Goal: Task Accomplishment & Management: Manage account settings

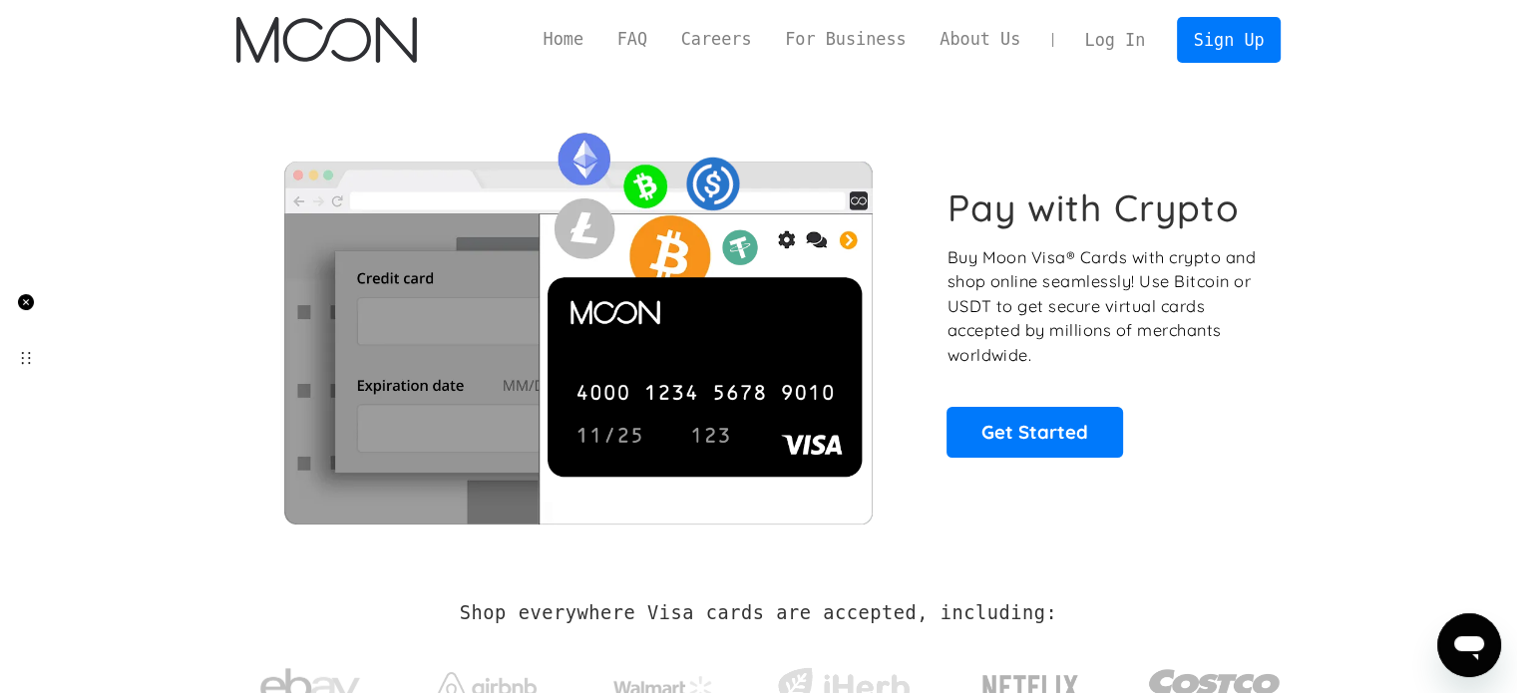
click at [1128, 48] on link "Log In" at bounding box center [1115, 40] width 94 height 44
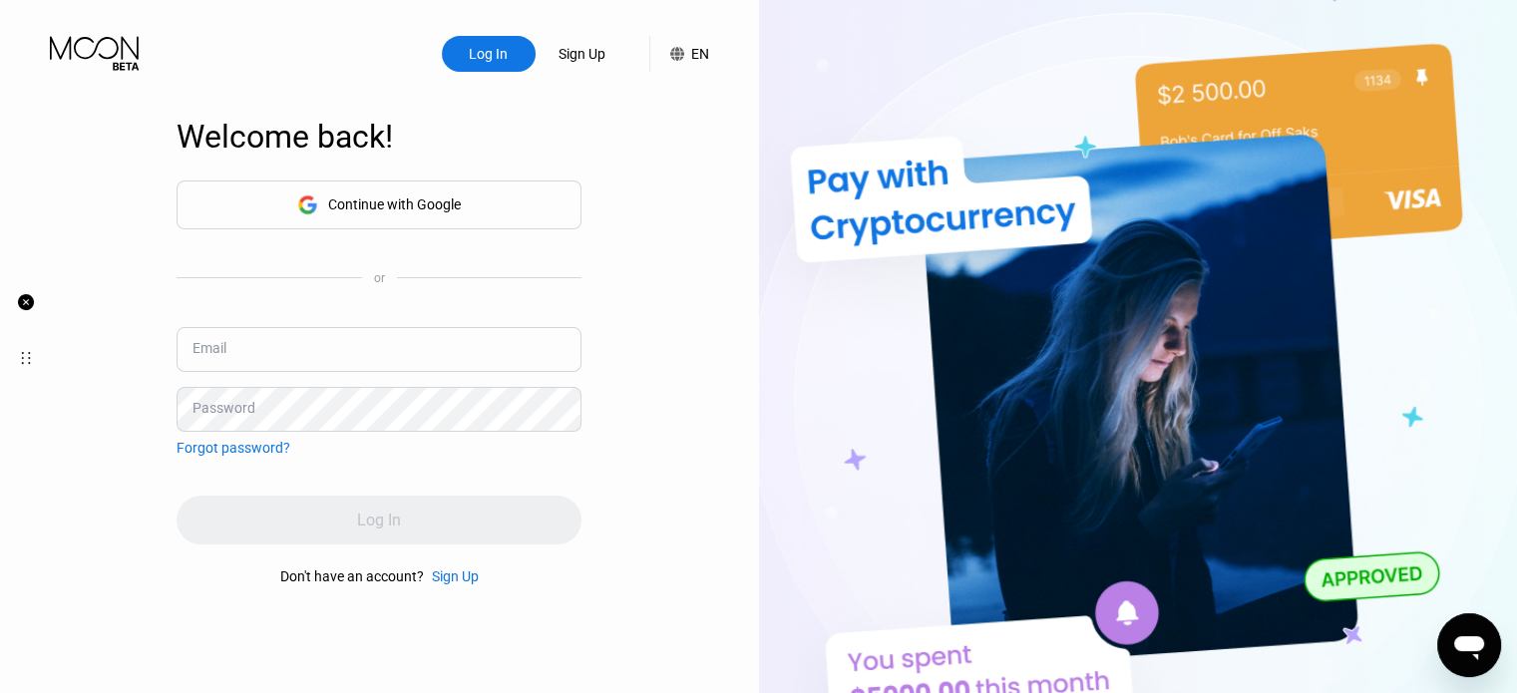
type input "[EMAIL_ADDRESS][DOMAIN_NAME]"
click at [375, 472] on div "Continue with Google or Email davidchen2297@gmail.com Password Forgot password?…" at bounding box center [378, 381] width 405 height 405
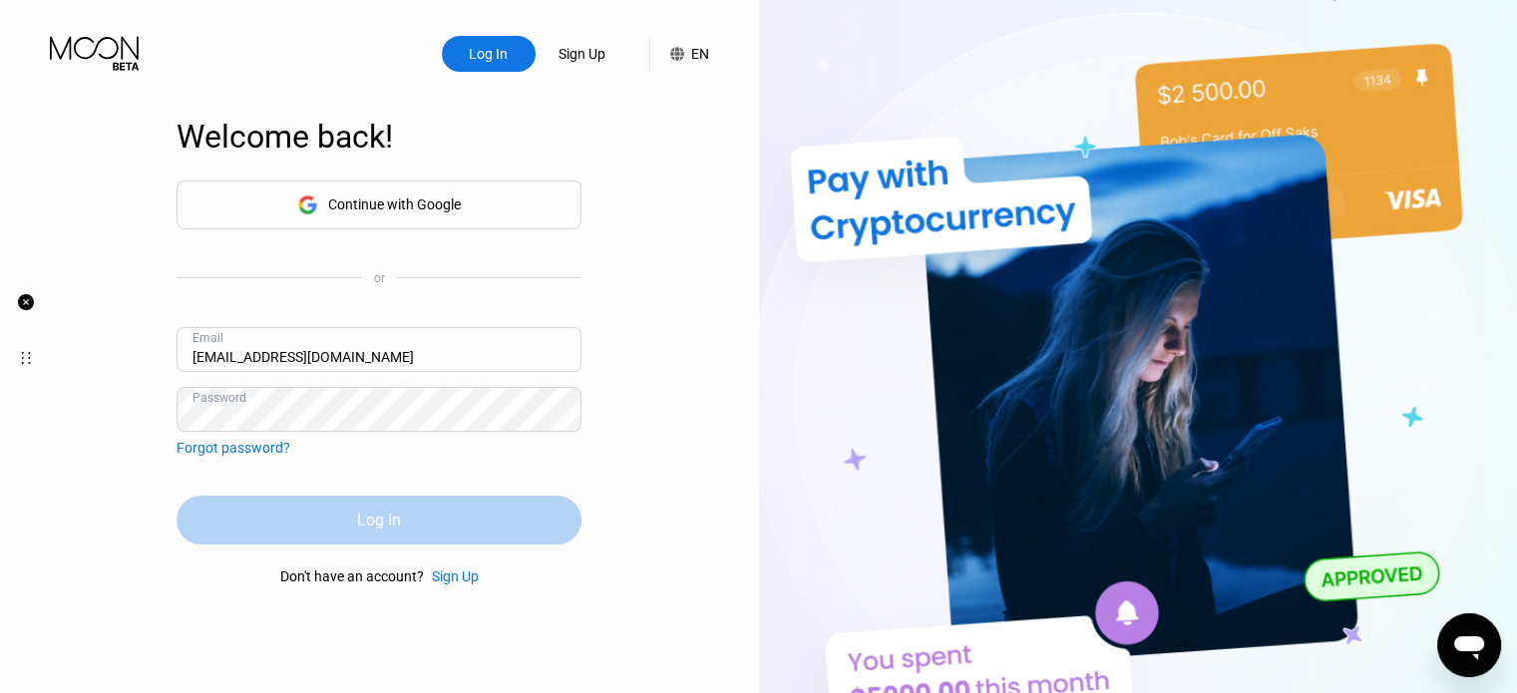
click at [367, 517] on div "Log In" at bounding box center [379, 519] width 44 height 21
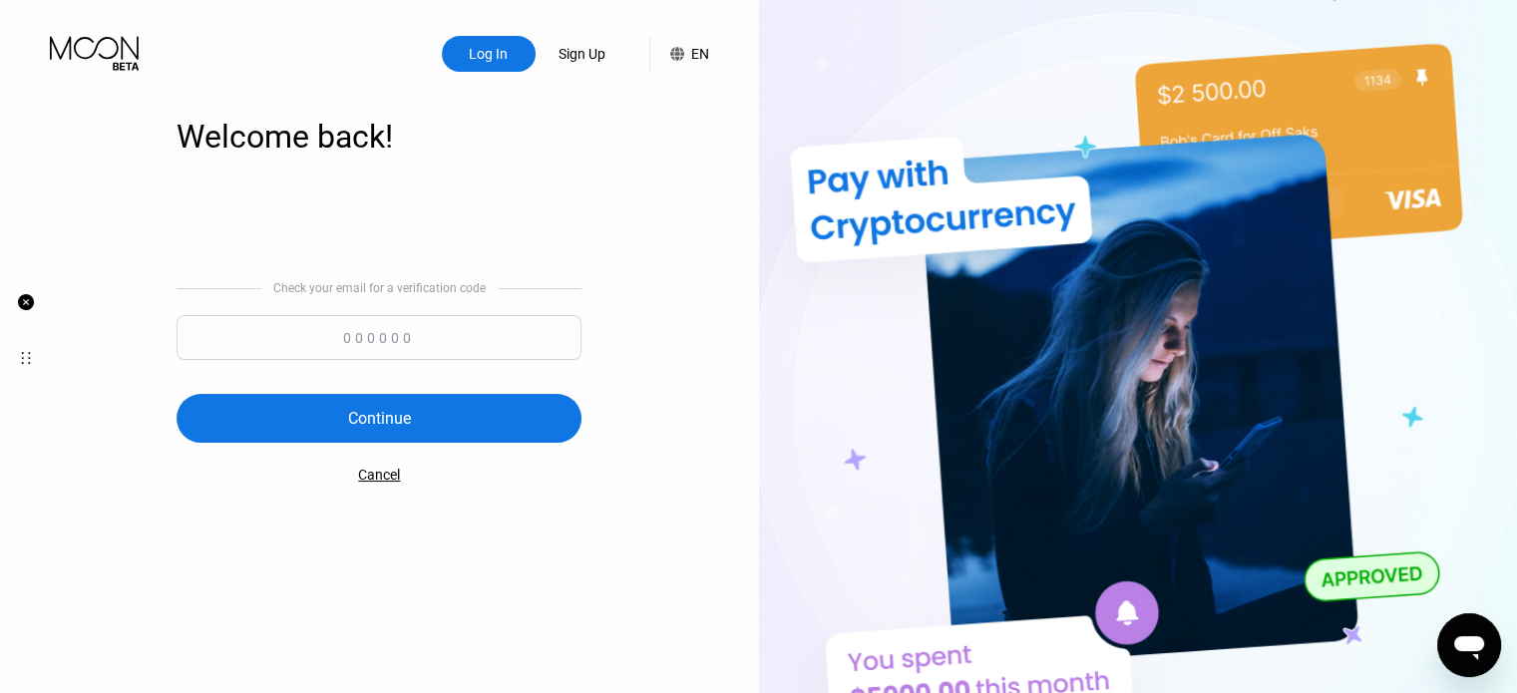
click at [443, 337] on input at bounding box center [378, 337] width 405 height 45
paste input "643761"
type input "643761"
click at [415, 419] on div "Continue" at bounding box center [378, 418] width 405 height 49
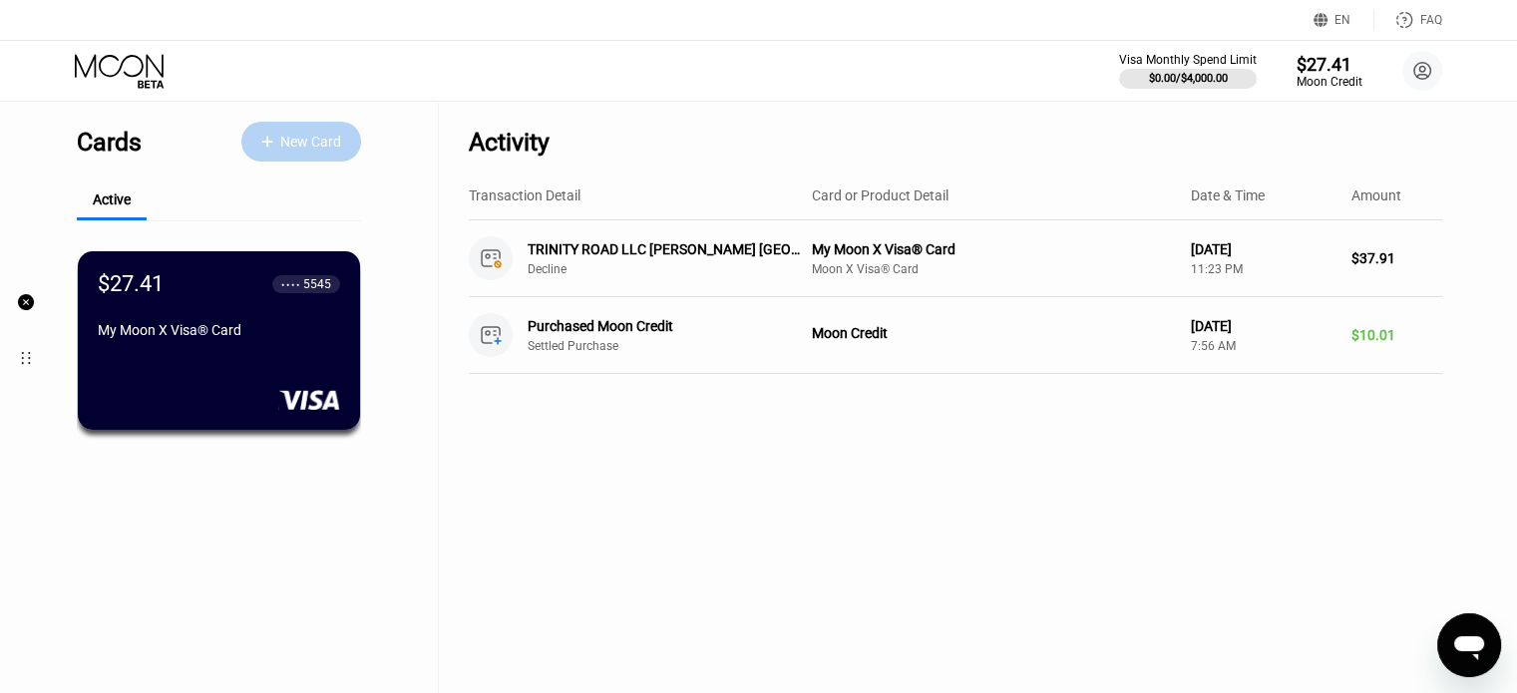
click at [286, 145] on div "New Card" at bounding box center [310, 142] width 61 height 17
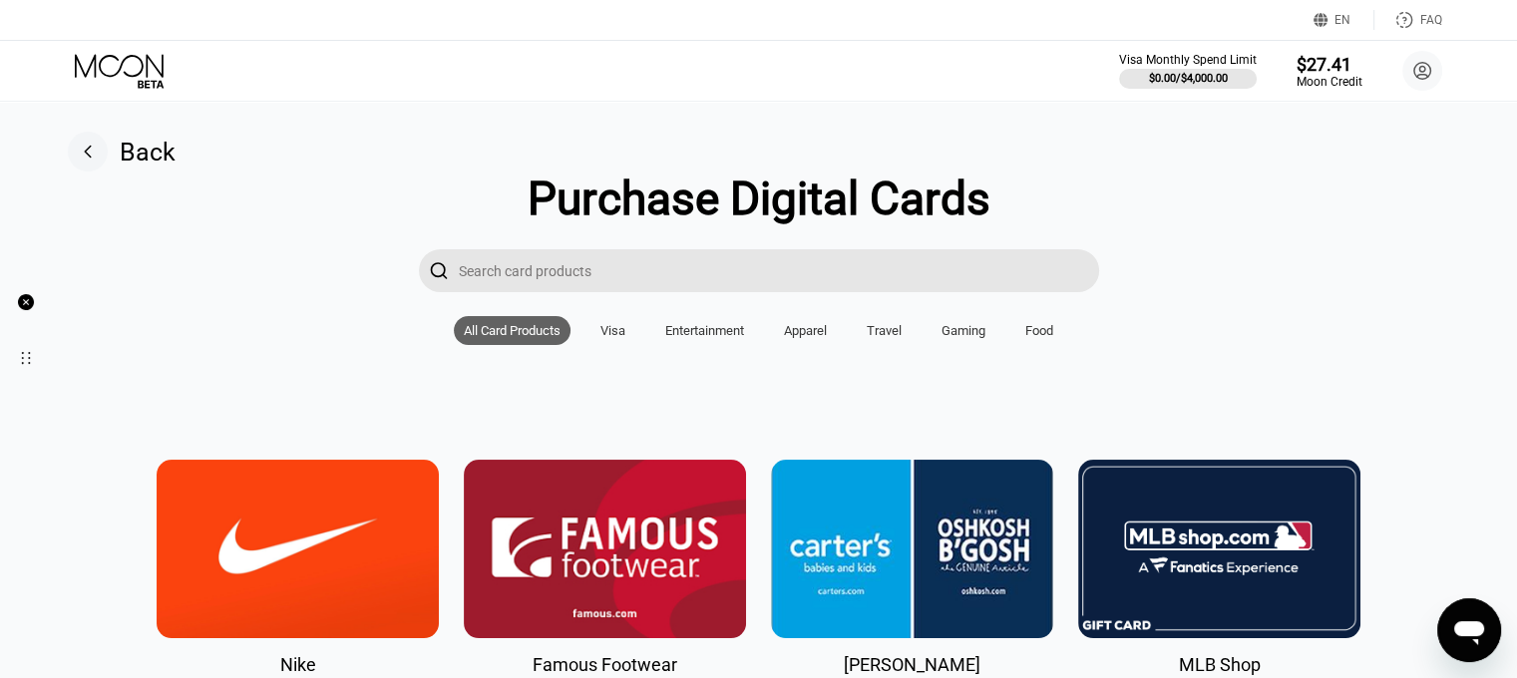
click at [94, 151] on rect at bounding box center [88, 152] width 40 height 40
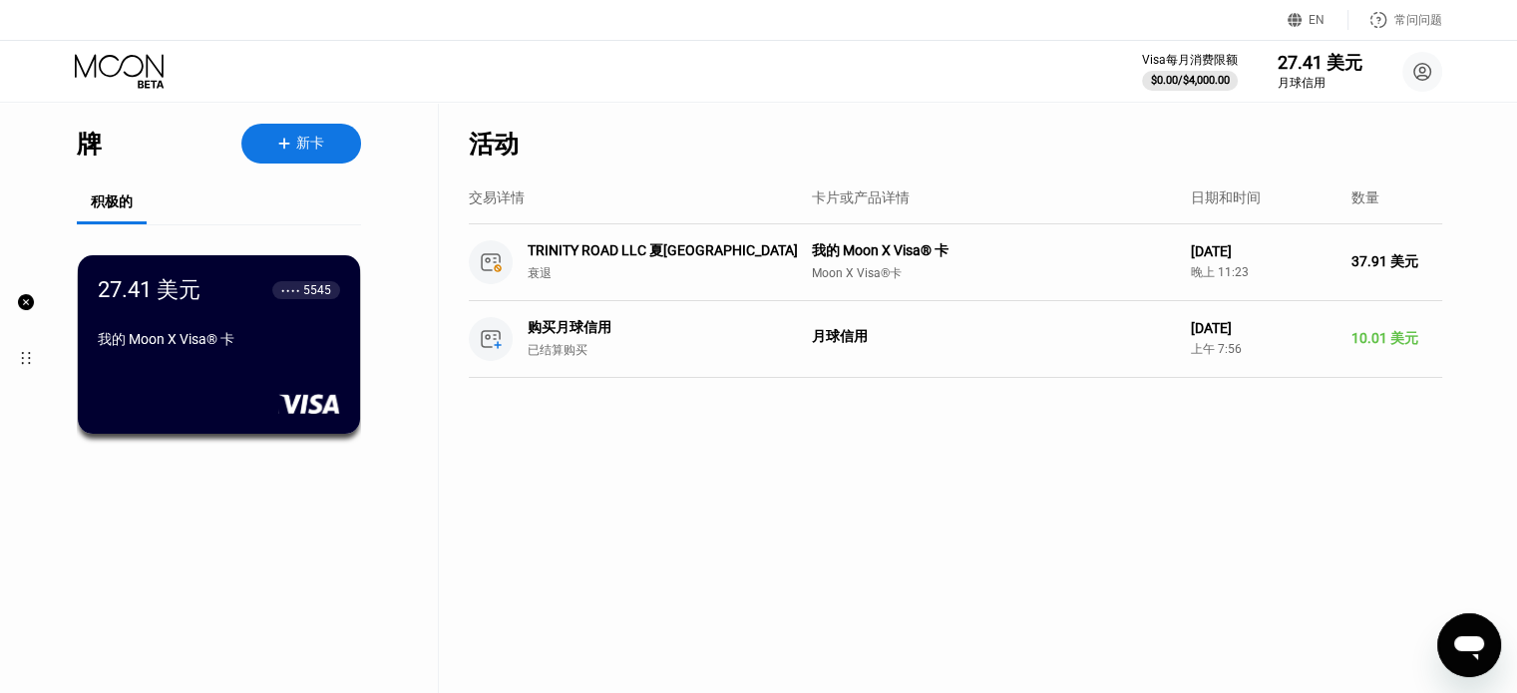
click at [327, 142] on div "新卡" at bounding box center [301, 144] width 120 height 40
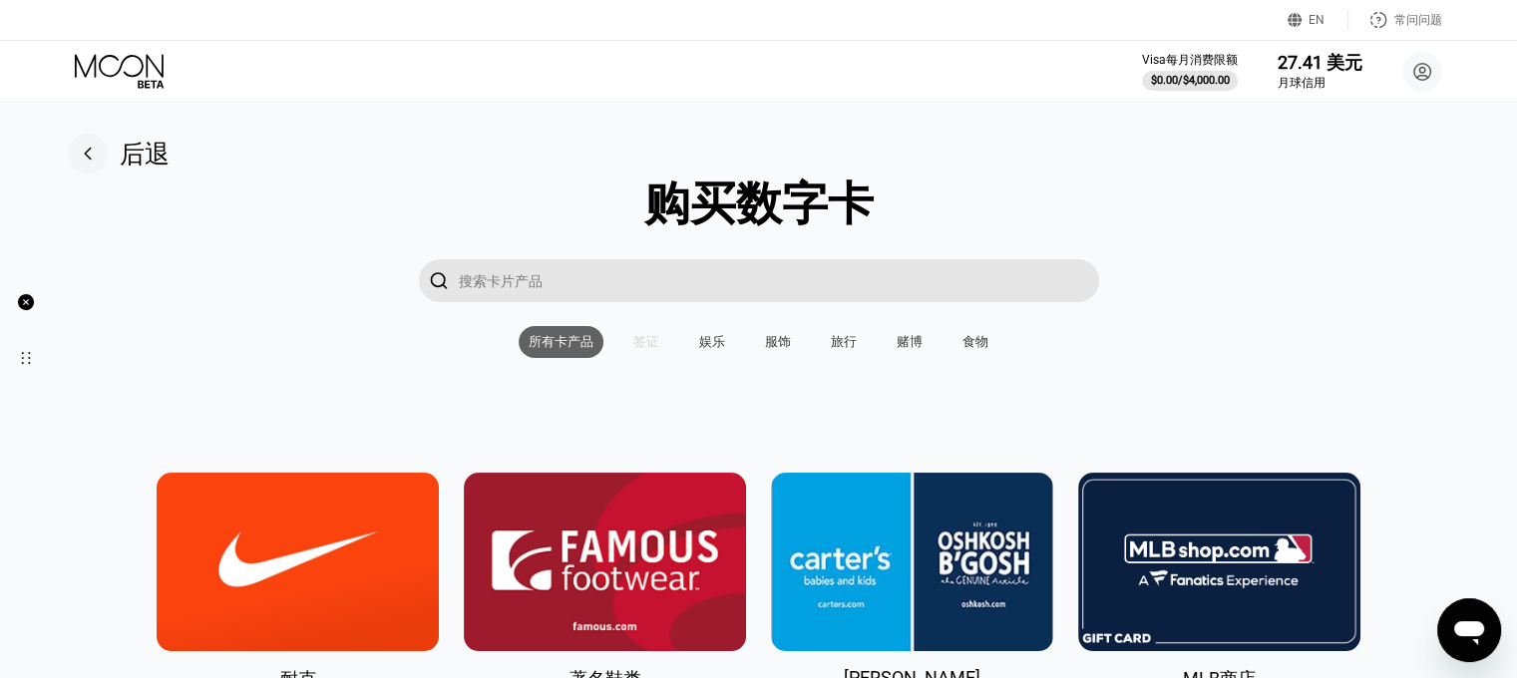
click at [636, 345] on font "签证" at bounding box center [646, 341] width 26 height 15
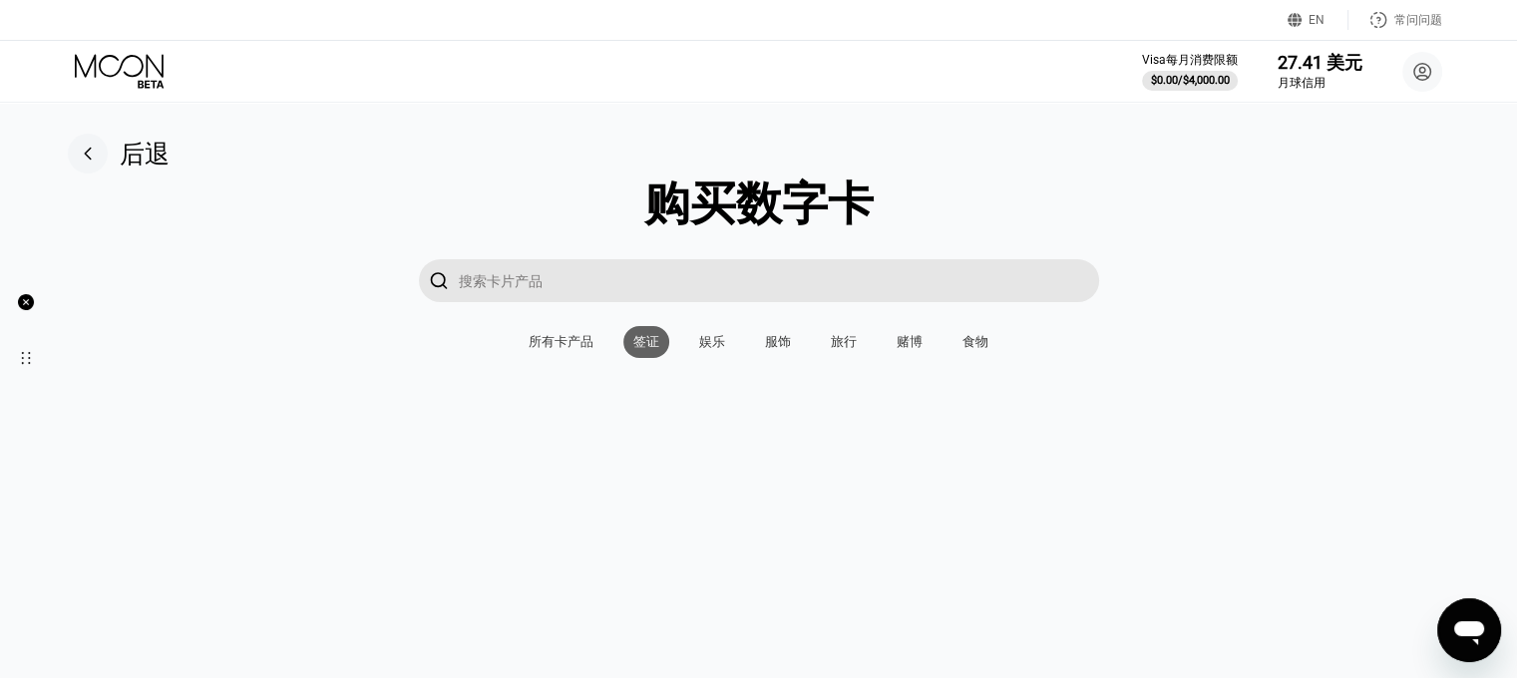
drag, startPoint x: 558, startPoint y: 338, endPoint x: 873, endPoint y: 335, distance: 315.1
click at [557, 338] on font "所有卡产品" at bounding box center [560, 341] width 65 height 15
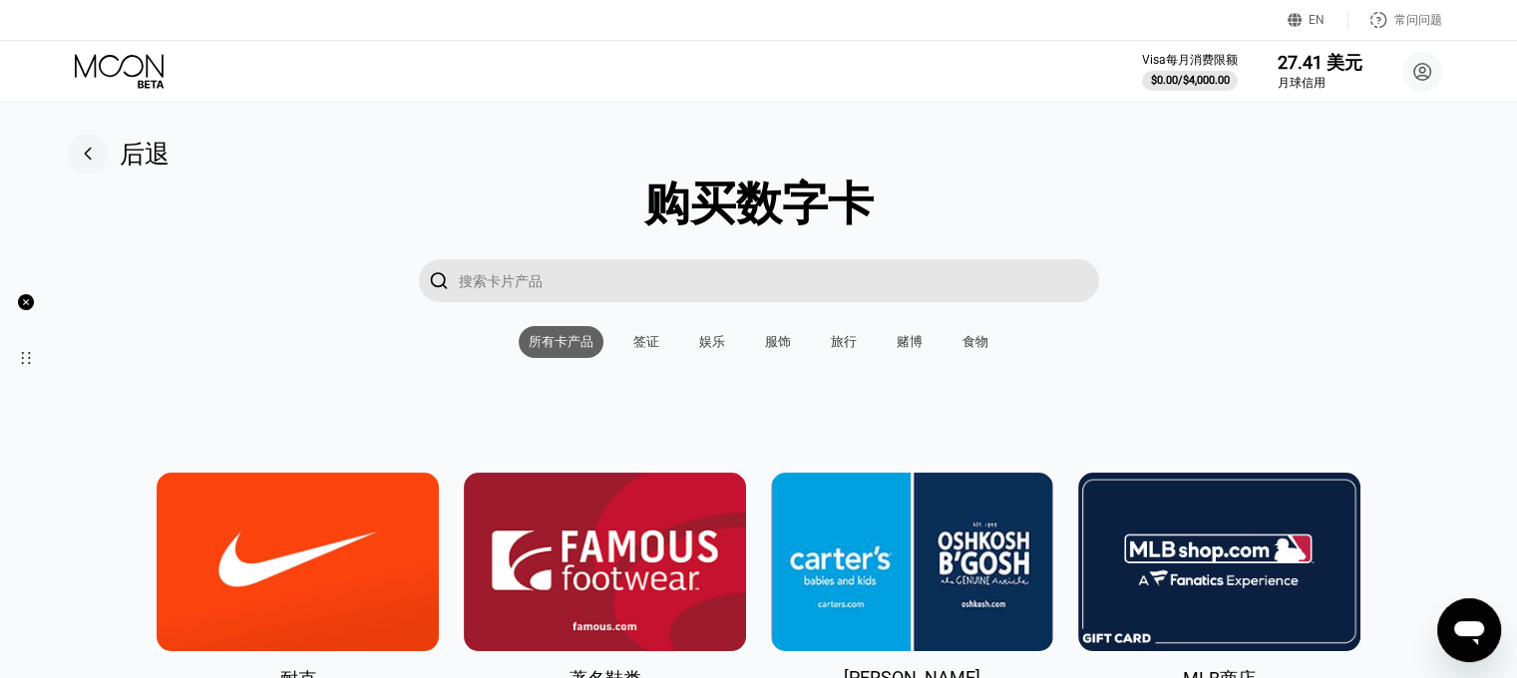
click at [910, 348] on font "赌博" at bounding box center [909, 341] width 26 height 15
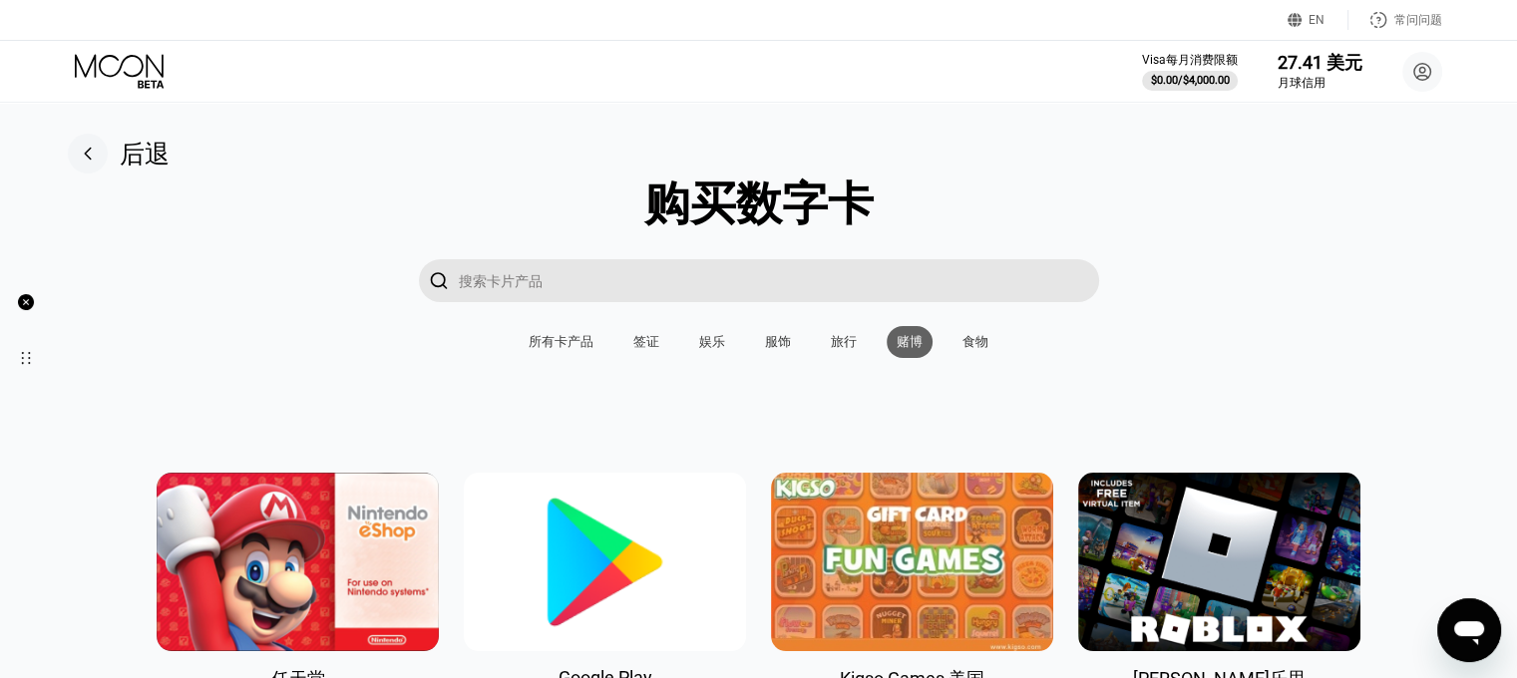
click at [975, 346] on font "食物" at bounding box center [975, 341] width 26 height 15
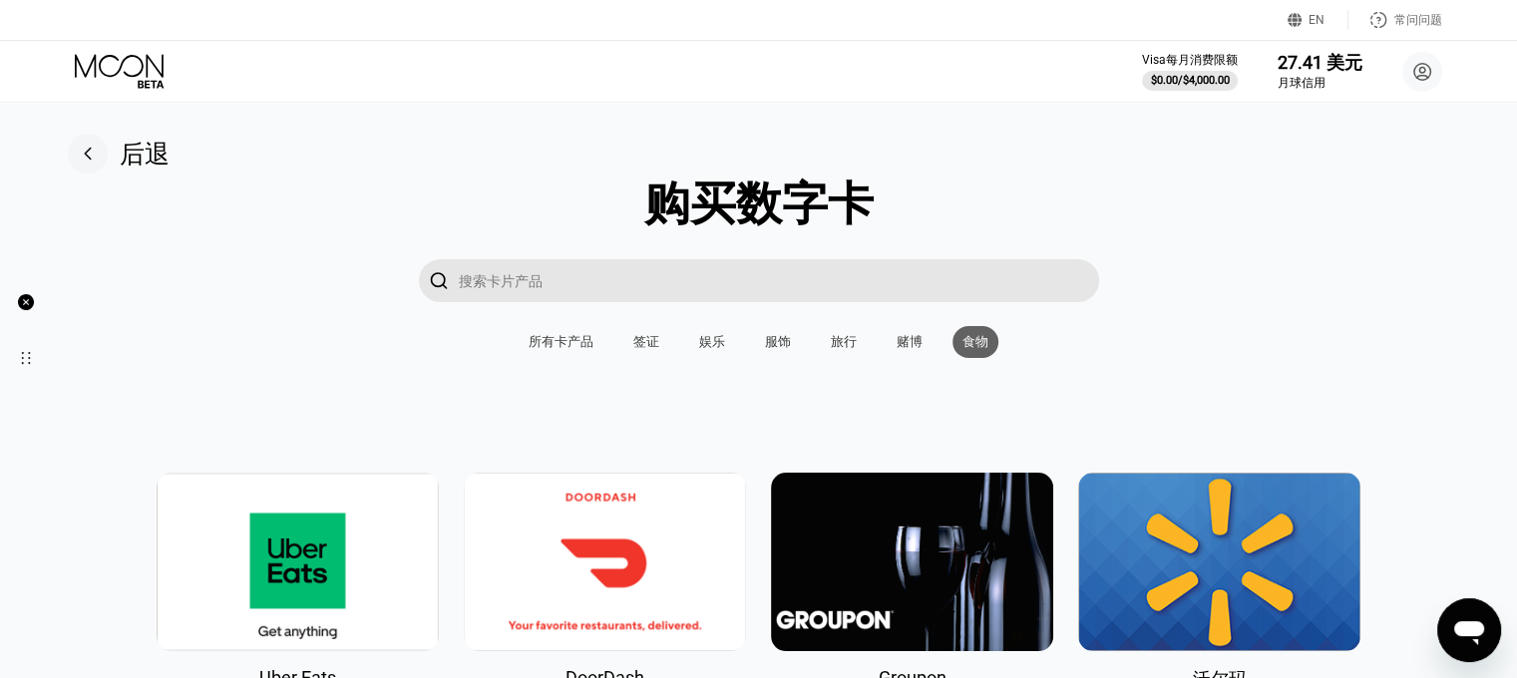
click at [909, 345] on font "赌博" at bounding box center [909, 341] width 26 height 15
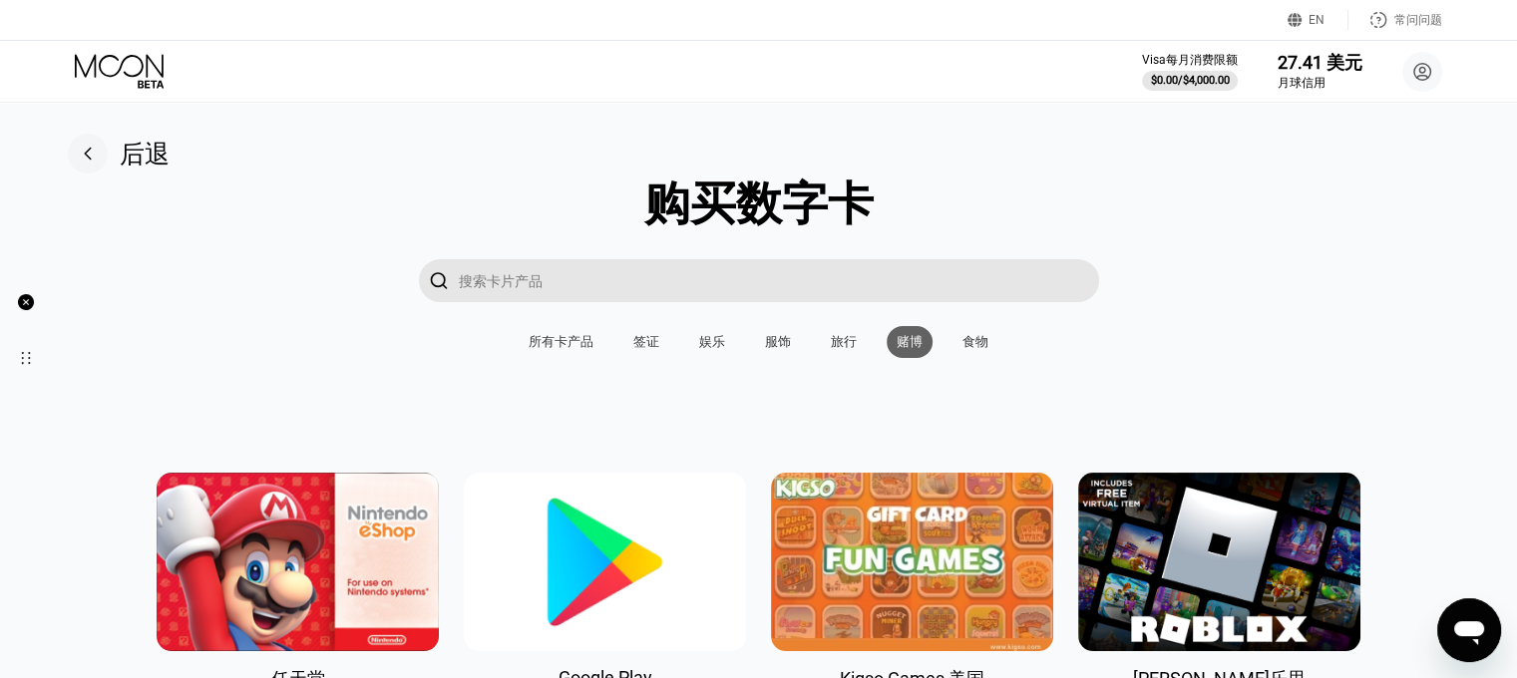
drag, startPoint x: 829, startPoint y: 345, endPoint x: 782, endPoint y: 345, distance: 46.9
click at [827, 345] on div "旅行" at bounding box center [844, 342] width 46 height 32
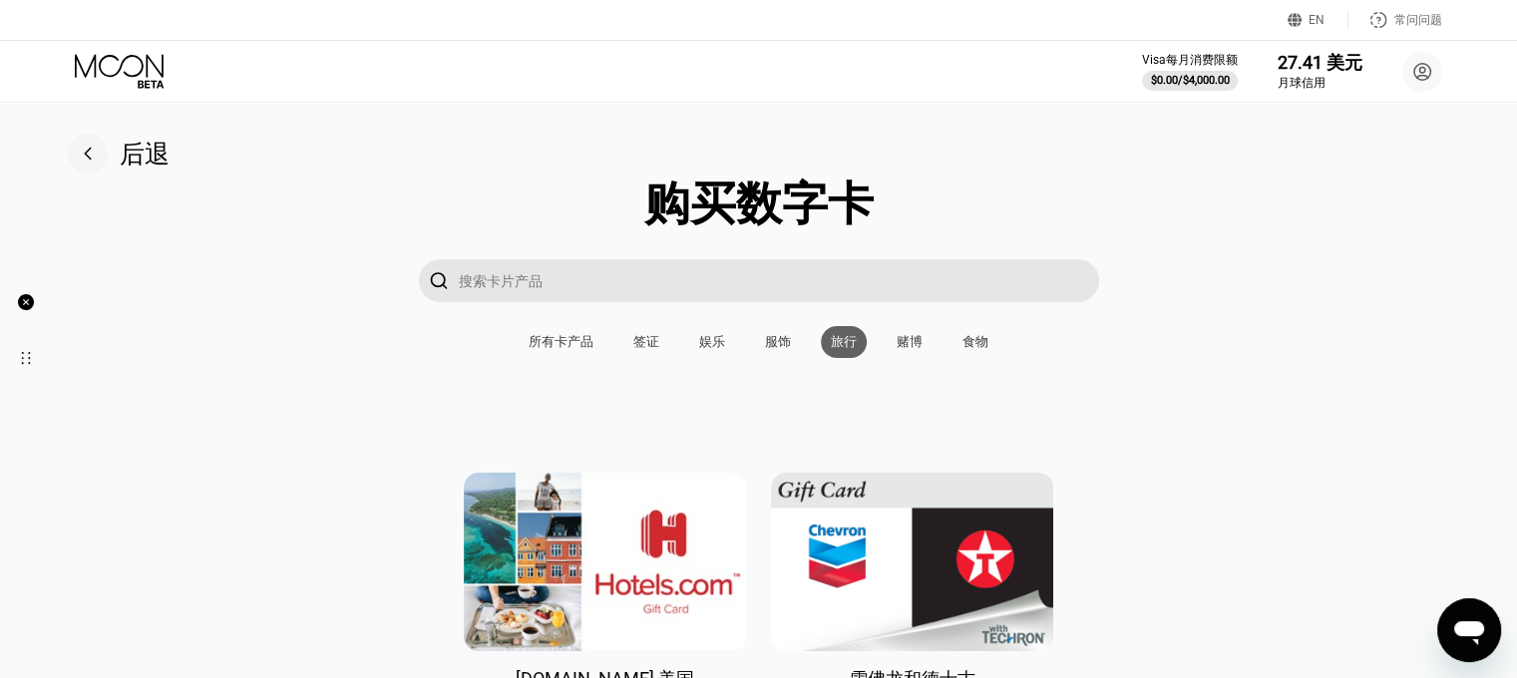
click at [778, 345] on font "服饰" at bounding box center [778, 341] width 26 height 15
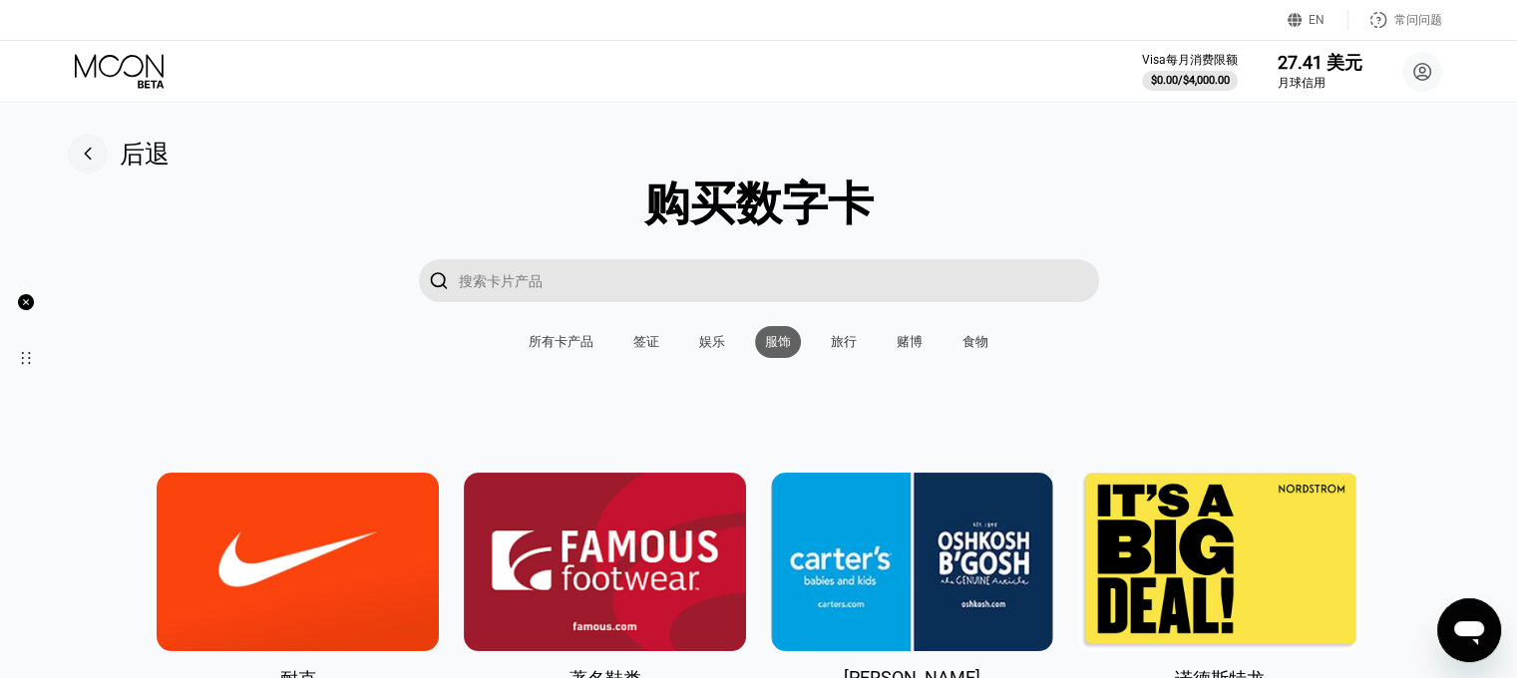
drag, startPoint x: 710, startPoint y: 348, endPoint x: 692, endPoint y: 350, distance: 18.1
click at [710, 348] on font "娱乐" at bounding box center [712, 341] width 26 height 15
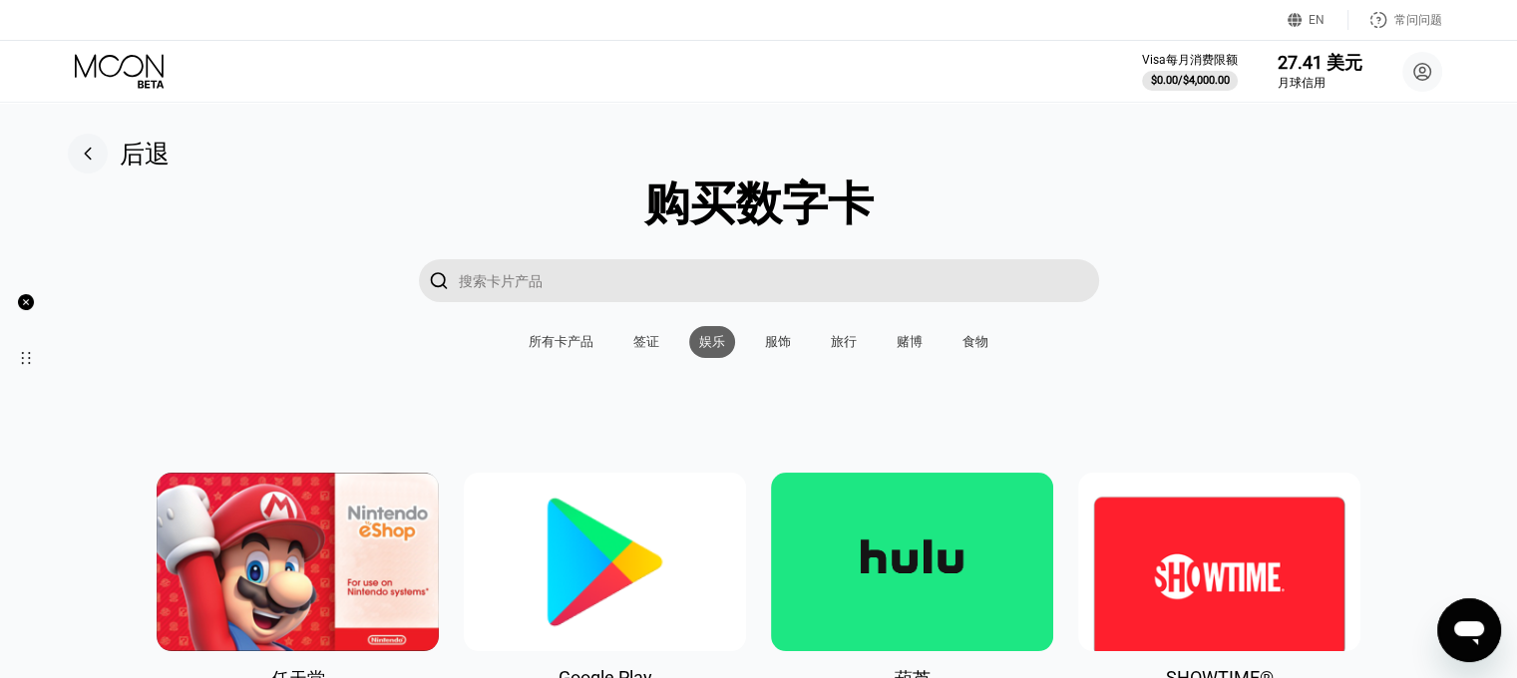
click at [630, 350] on div "签证" at bounding box center [646, 342] width 46 height 32
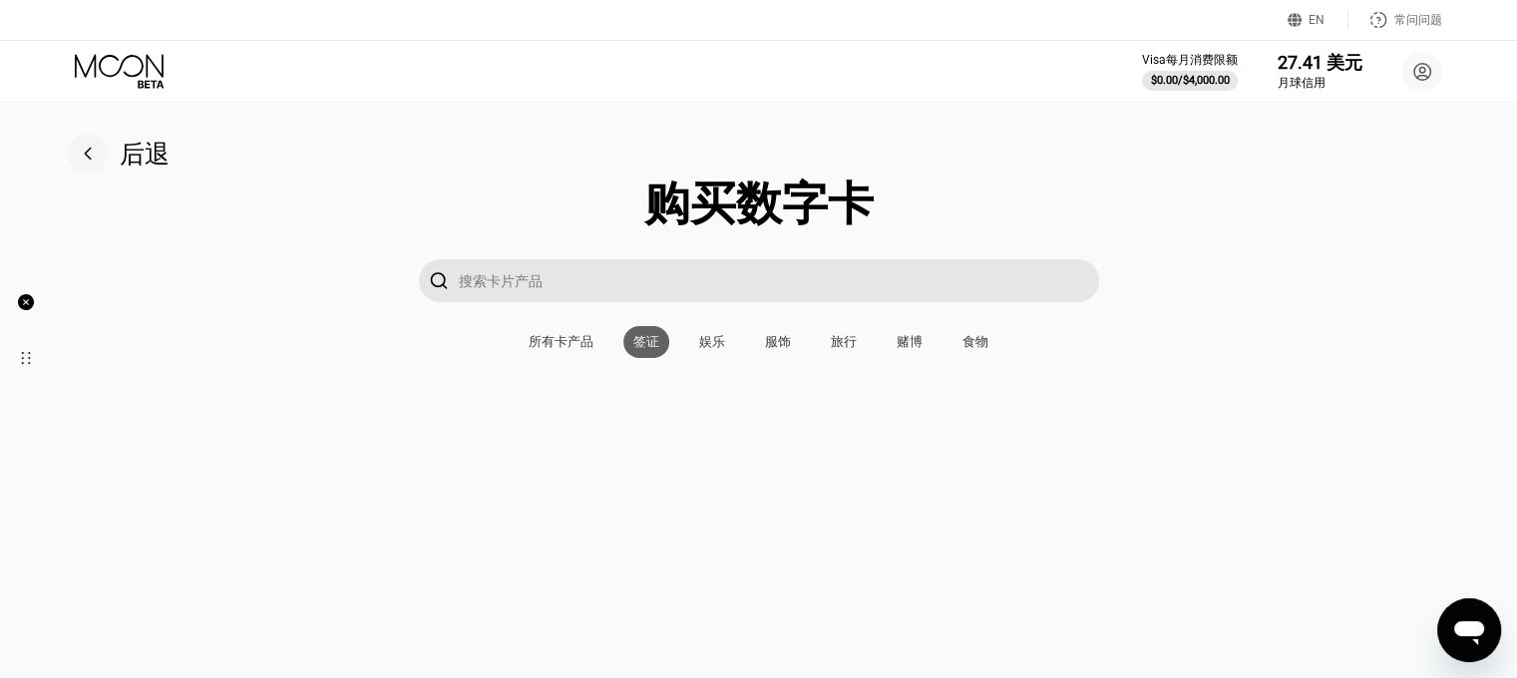
click at [540, 349] on font "所有卡产品" at bounding box center [560, 341] width 65 height 15
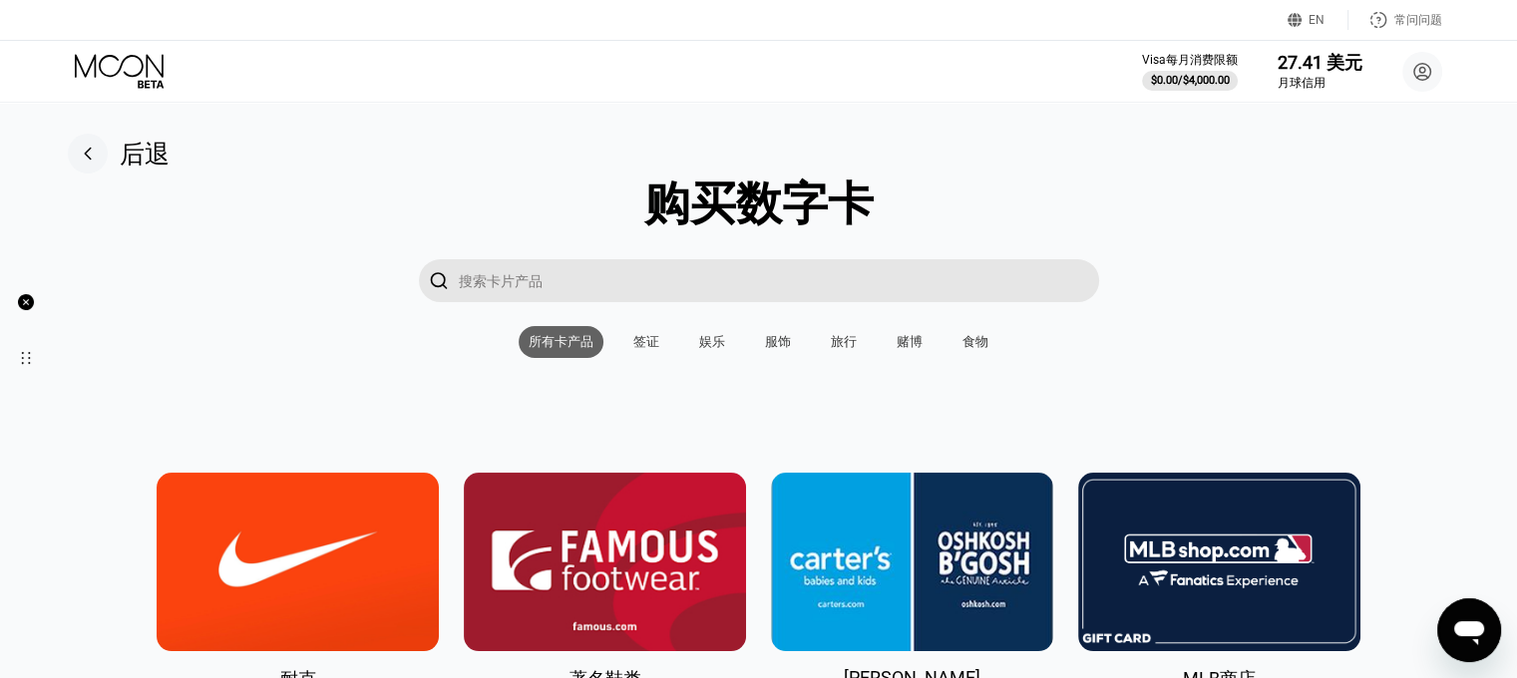
click at [101, 153] on rect at bounding box center [88, 154] width 40 height 40
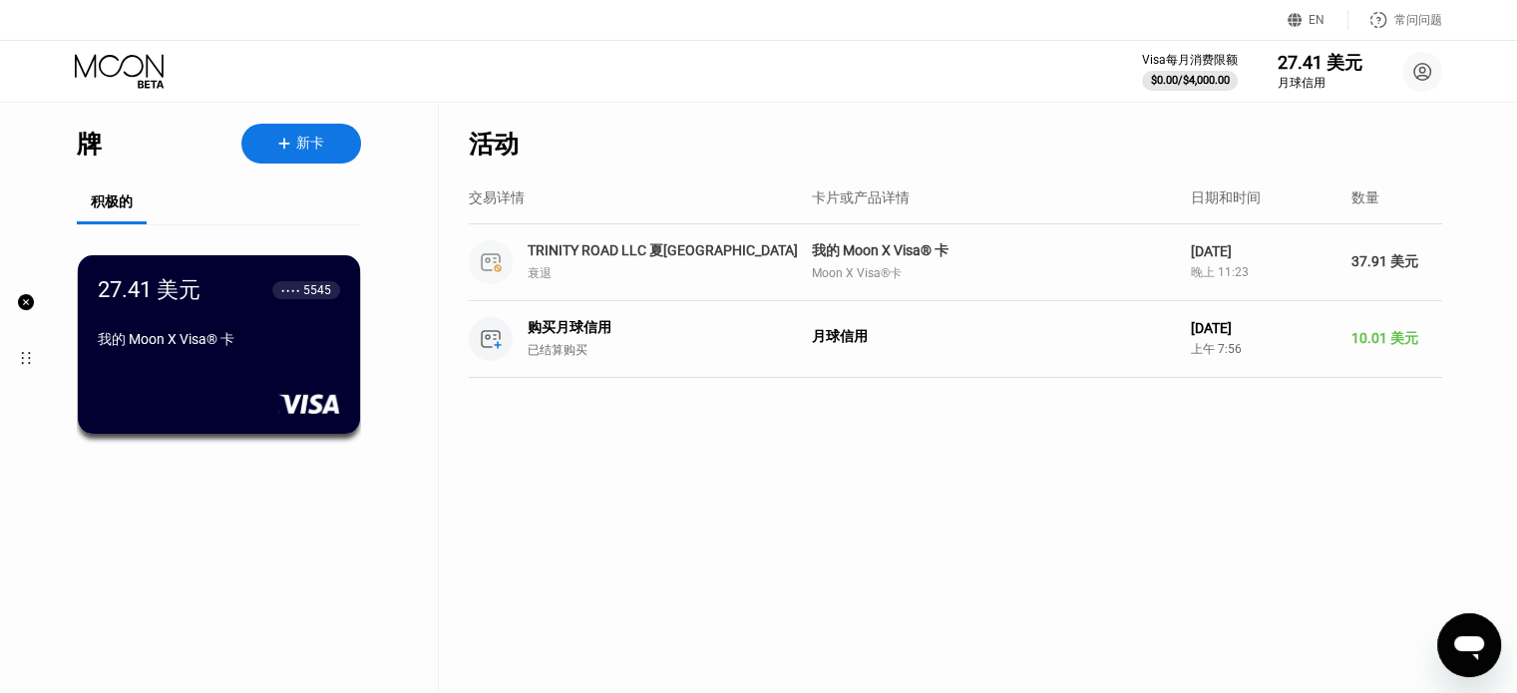
click at [556, 253] on font "TRINITY ROAD LLC 夏[GEOGRAPHIC_DATA]" at bounding box center [662, 250] width 270 height 16
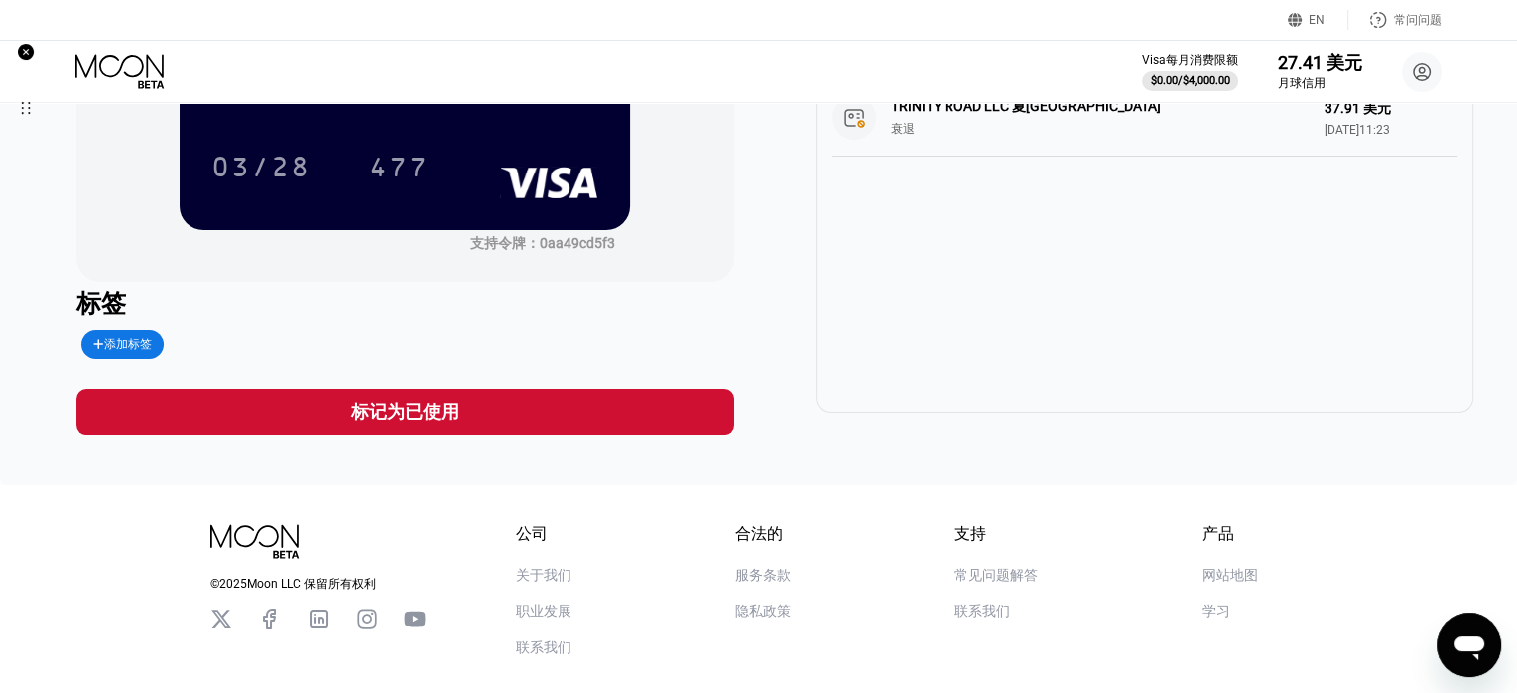
scroll to position [299, 0]
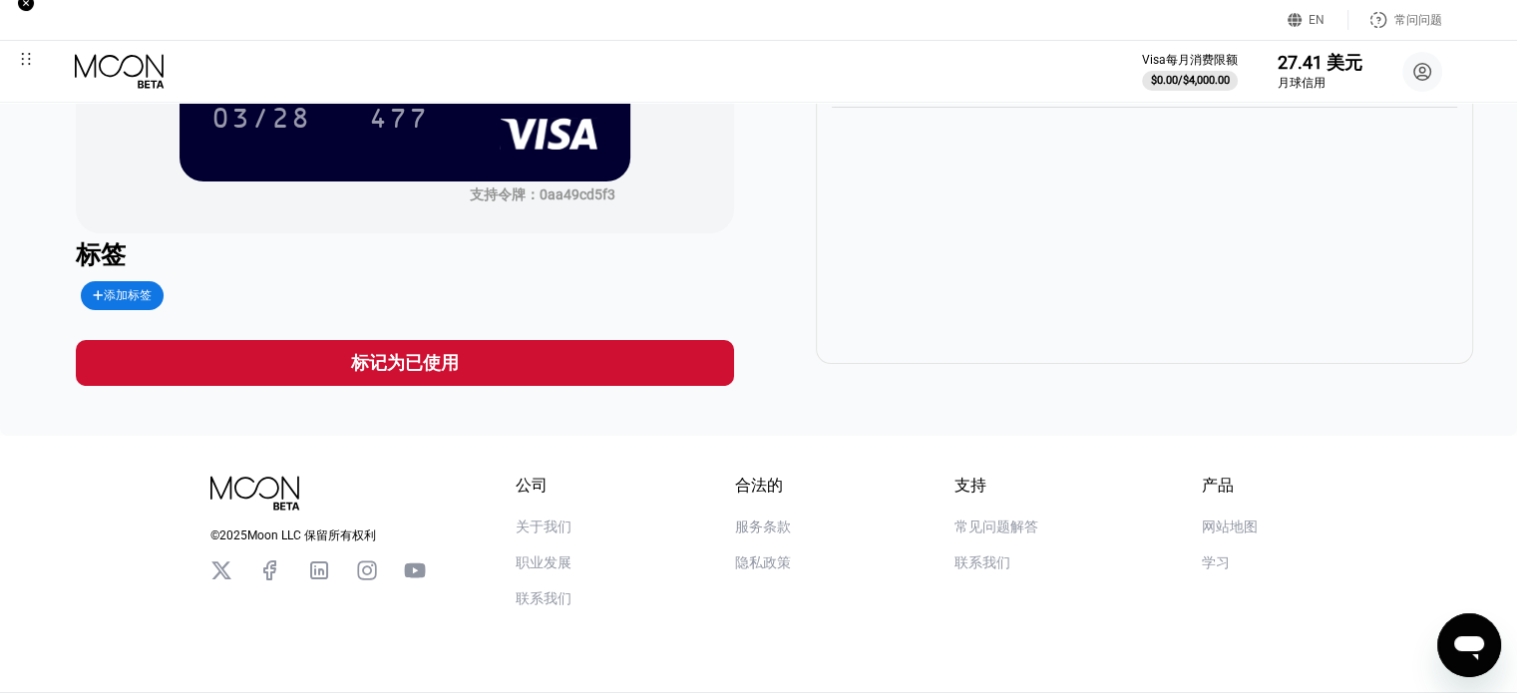
click at [115, 291] on font "添加标签" at bounding box center [128, 295] width 48 height 14
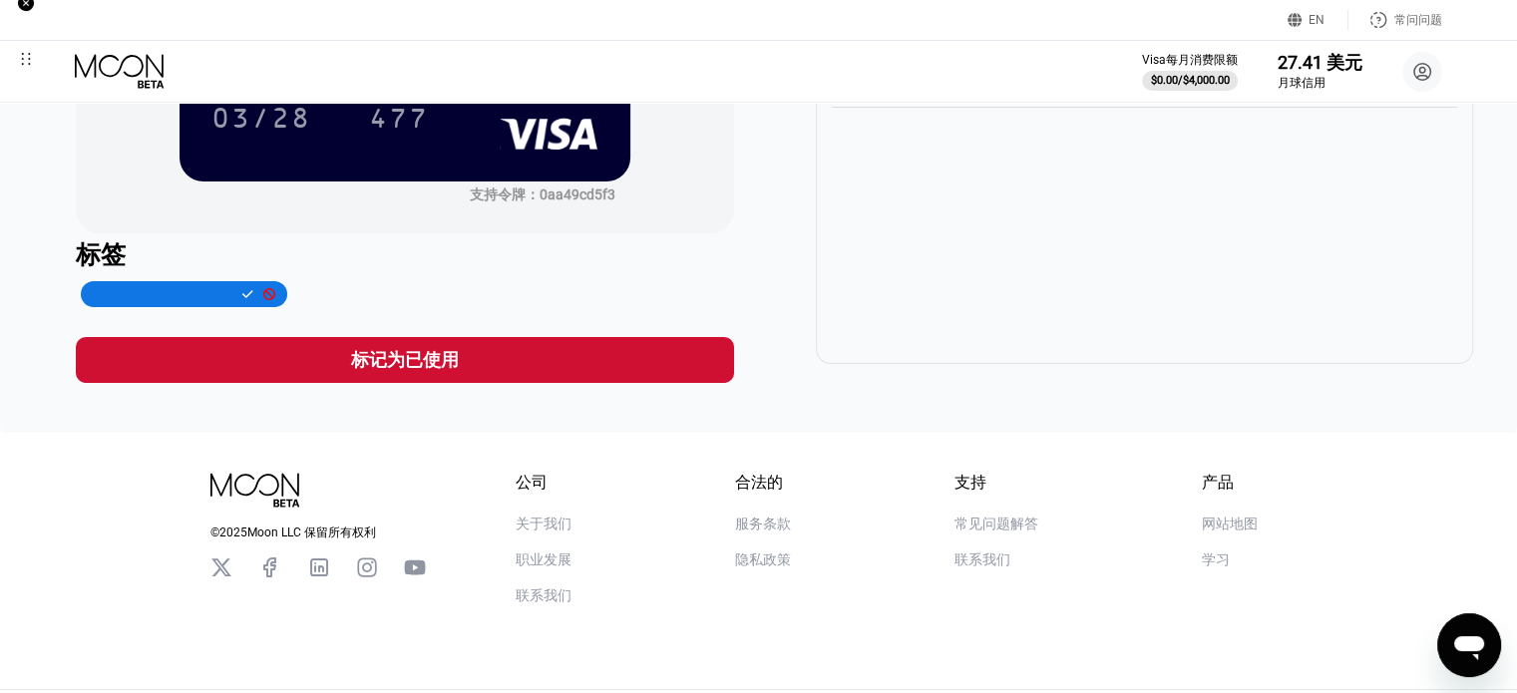
click at [845, 225] on div "TRINITY ROAD LLC 夏洛特 美国 衰退 37.91 美元 2025年6月13日 晚上11:23" at bounding box center [1144, 189] width 657 height 349
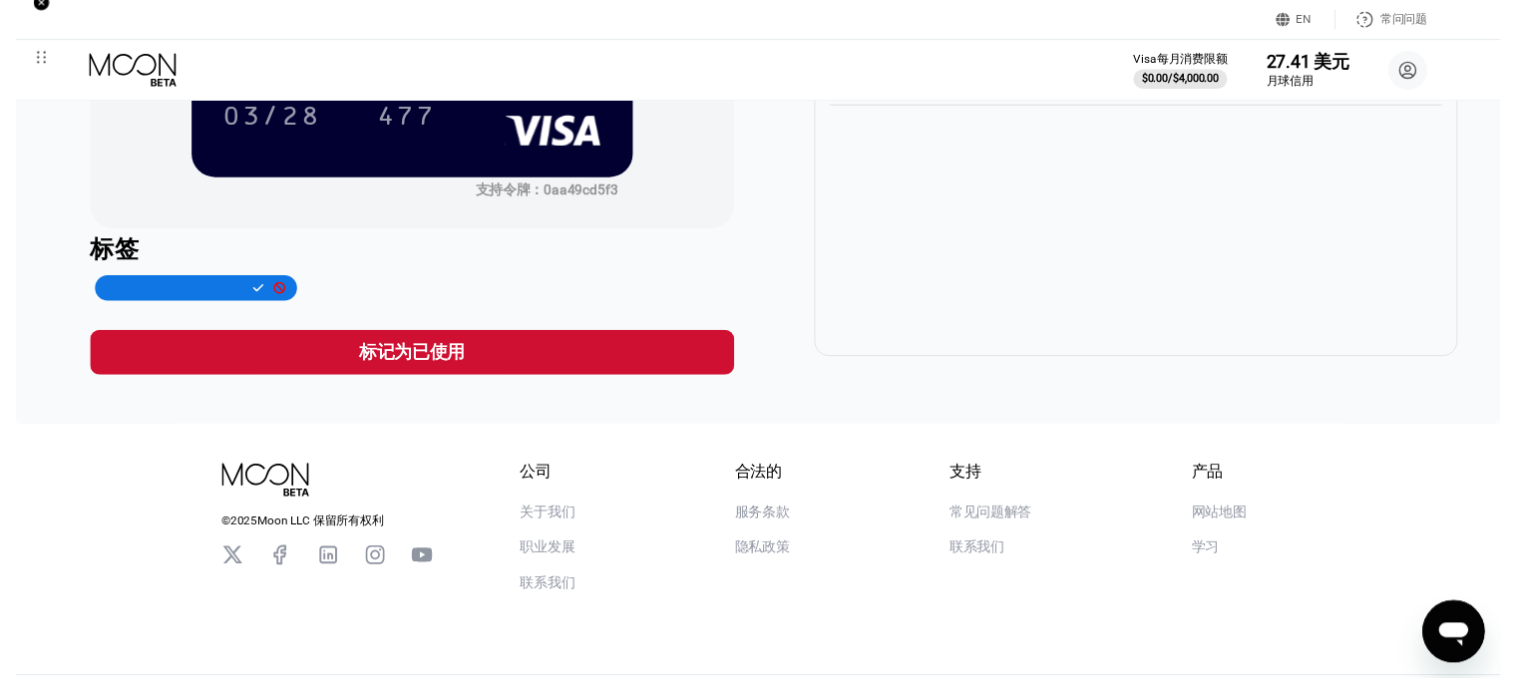
scroll to position [0, 0]
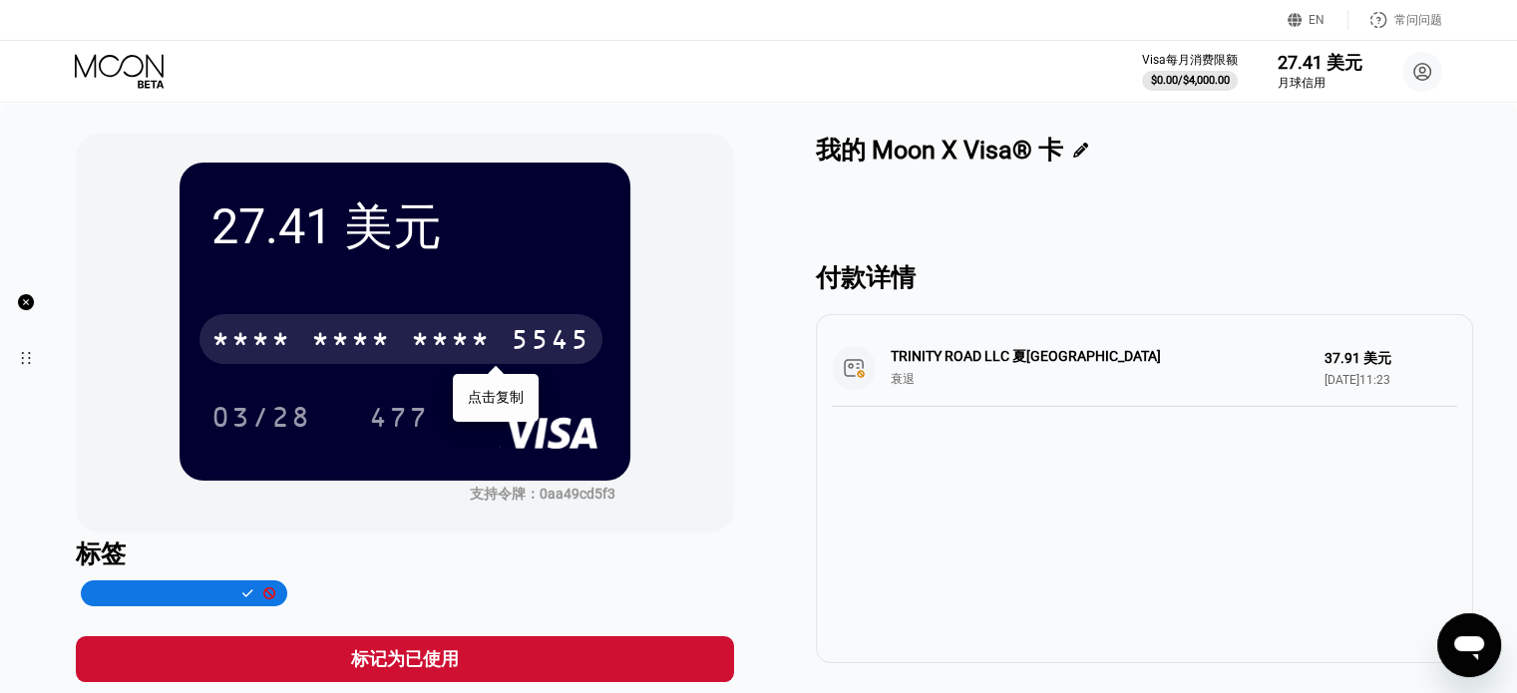
click at [411, 331] on font "*" at bounding box center [421, 342] width 20 height 32
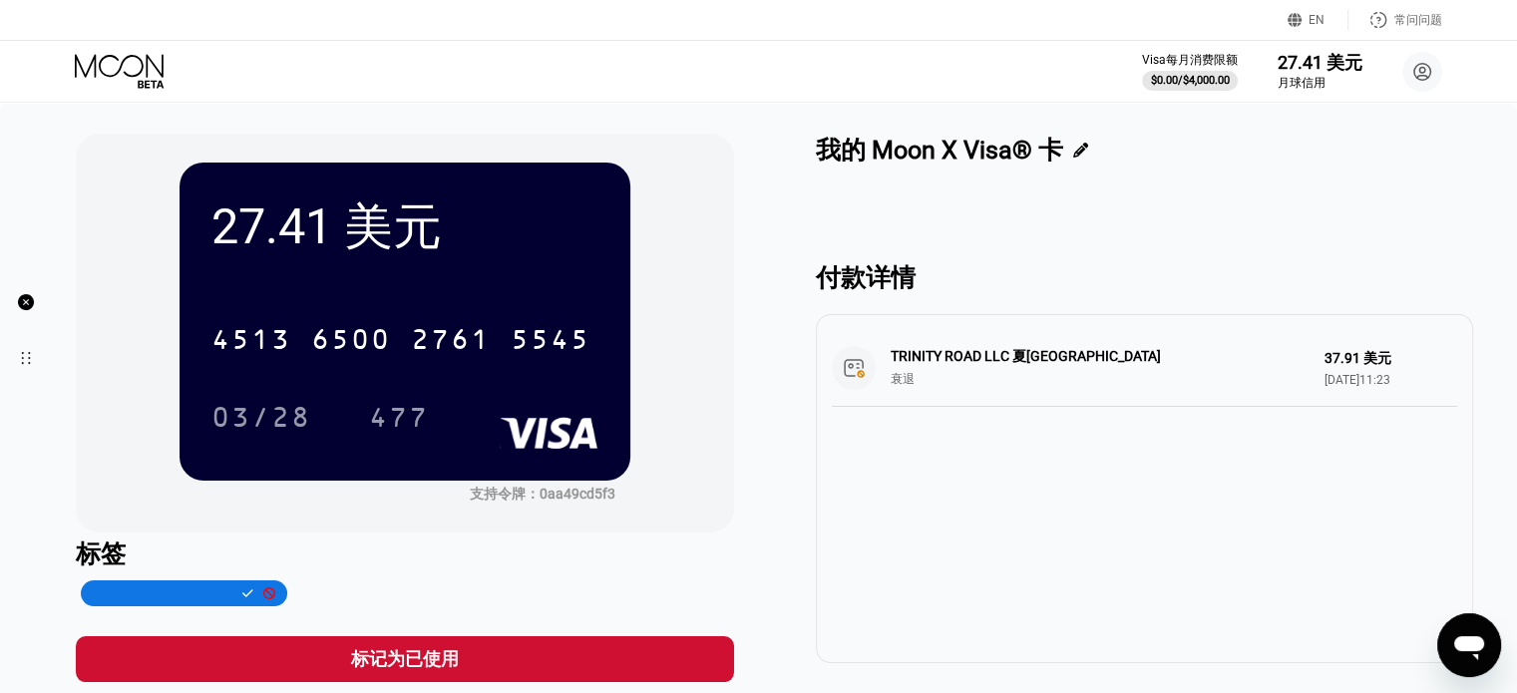
click at [1315, 19] on font "EN" at bounding box center [1316, 20] width 16 height 14
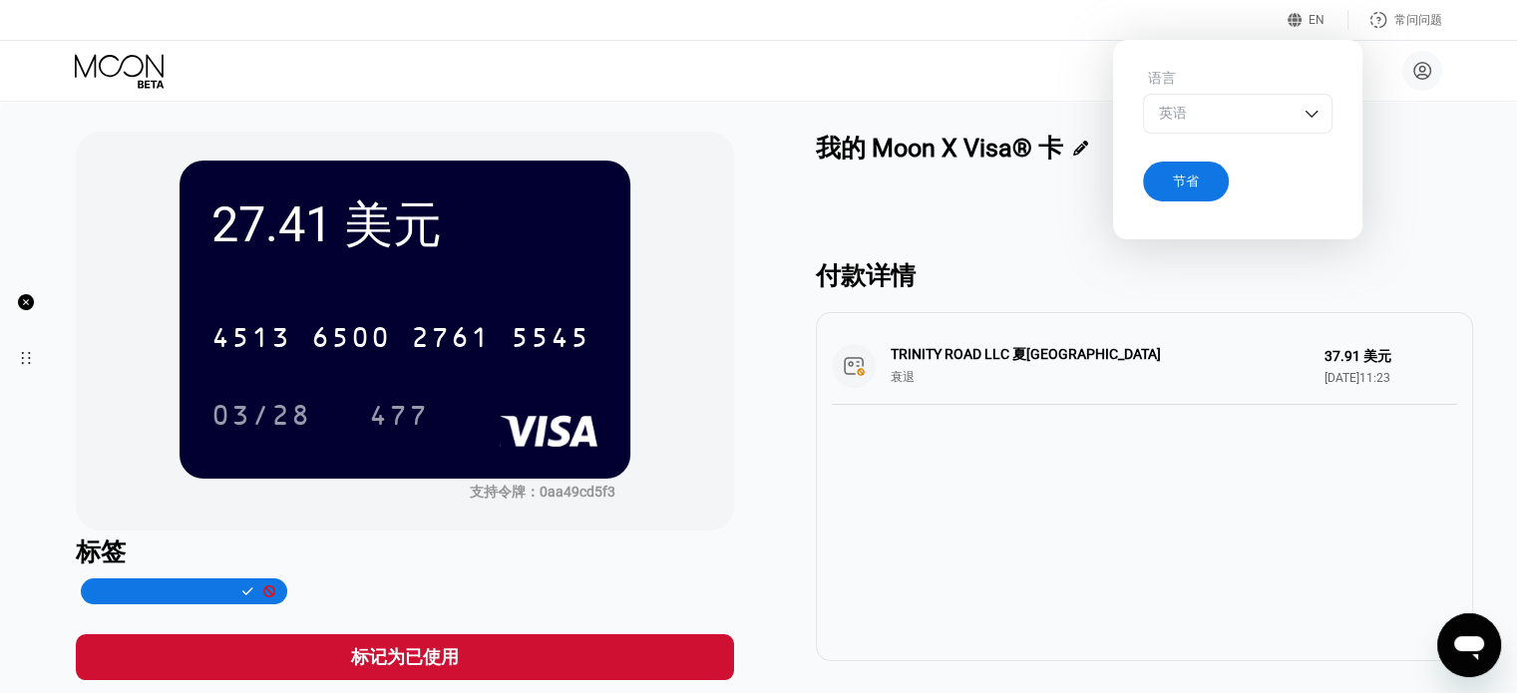
click at [1304, 112] on img at bounding box center [1311, 114] width 20 height 20
click at [1228, 206] on div "西班牙语" at bounding box center [1237, 193] width 187 height 40
click at [1378, 205] on div "付款详情 TRINITY ROAD LLC 夏洛特 美国 衰退 37.91 美元 2025年6月13日 晚上11:23" at bounding box center [1144, 427] width 657 height 467
click at [1440, 194] on div "我的 Moon X Visa® 卡 付款详情 TRINITY ROAD LLC 夏洛特 美国 衰退 37.91 美元 2025年6月13日 晚上11:23" at bounding box center [1144, 406] width 657 height 548
click at [1430, 133] on div "我的 Moon X Visa® 卡" at bounding box center [1144, 148] width 657 height 33
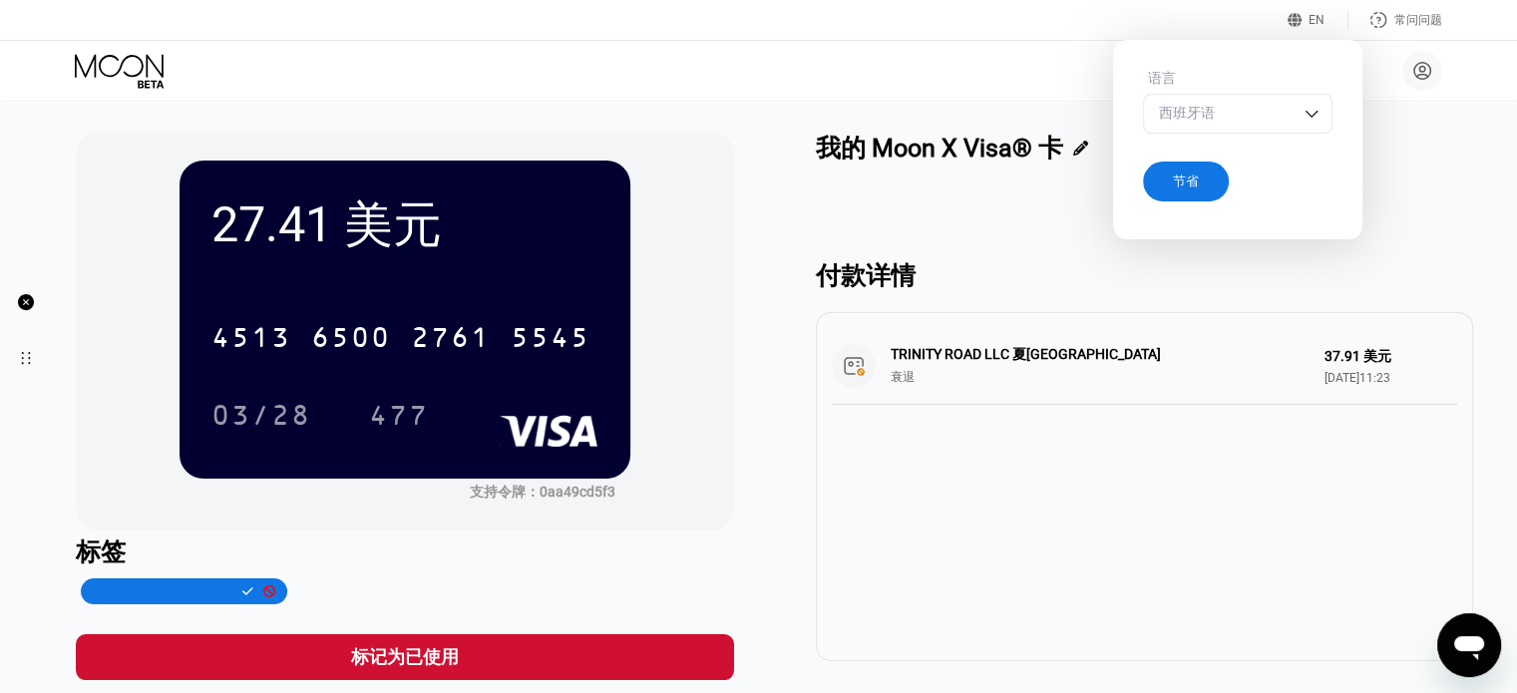
click at [1208, 178] on div "节省" at bounding box center [1186, 182] width 86 height 40
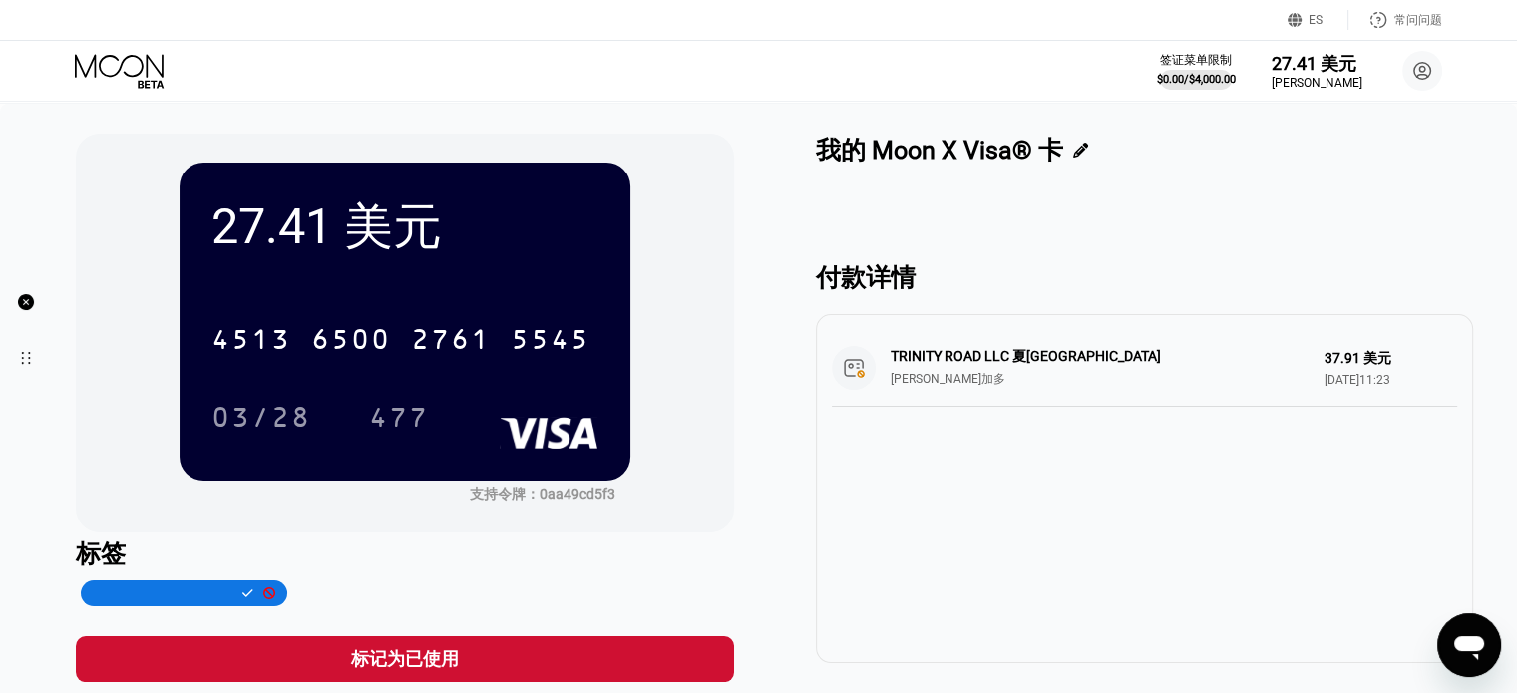
click at [1324, 386] on div "TRINITY ROAD LLC 夏洛特 美国 德内加多 37.91 美元 2025年6月13日 晚上11:23" at bounding box center [1144, 368] width 625 height 77
click at [1013, 382] on div "TRINITY ROAD LLC 夏洛特 美国 德内加多 37.91 美元 2025年6月13日 晚上11:23" at bounding box center [1144, 368] width 625 height 77
click at [1420, 76] on circle at bounding box center [1422, 71] width 40 height 40
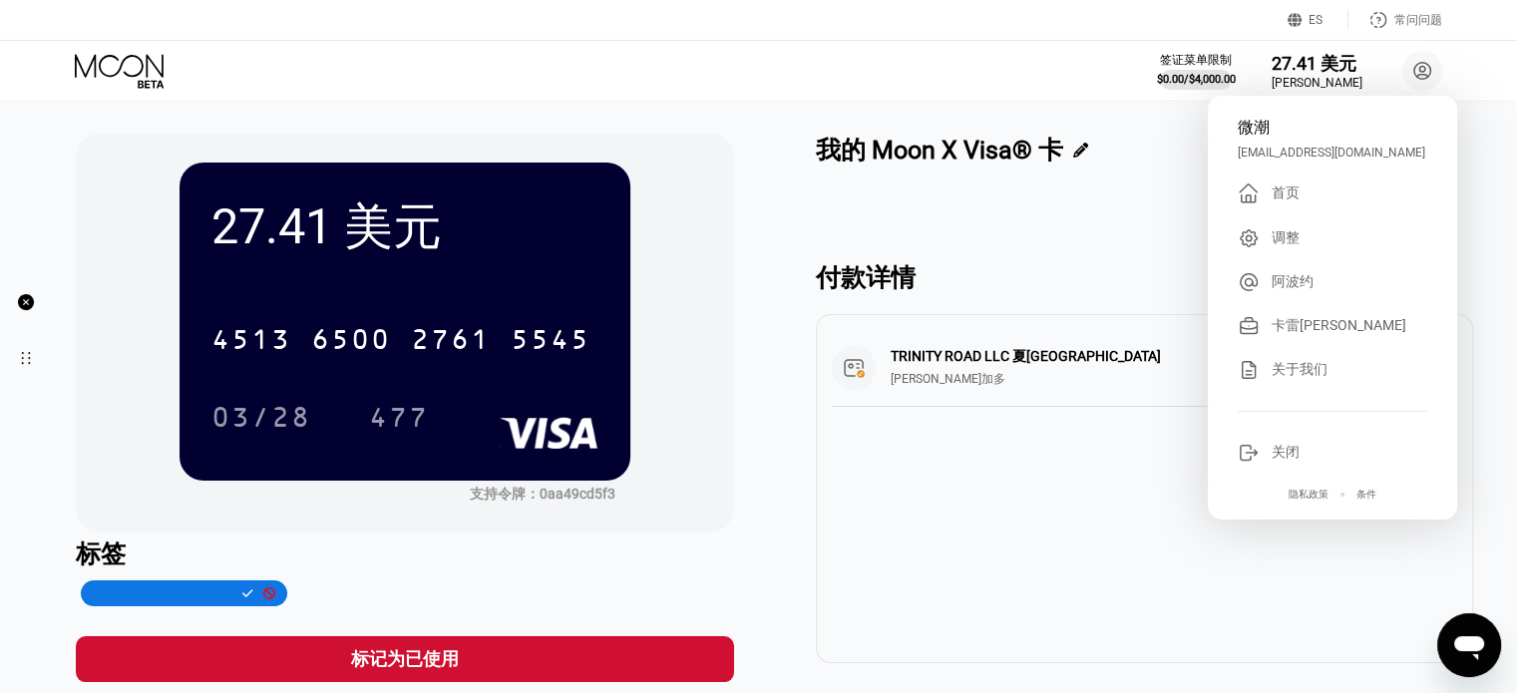
click at [1096, 174] on div "我的 Moon X Visa® 卡" at bounding box center [1144, 155] width 657 height 43
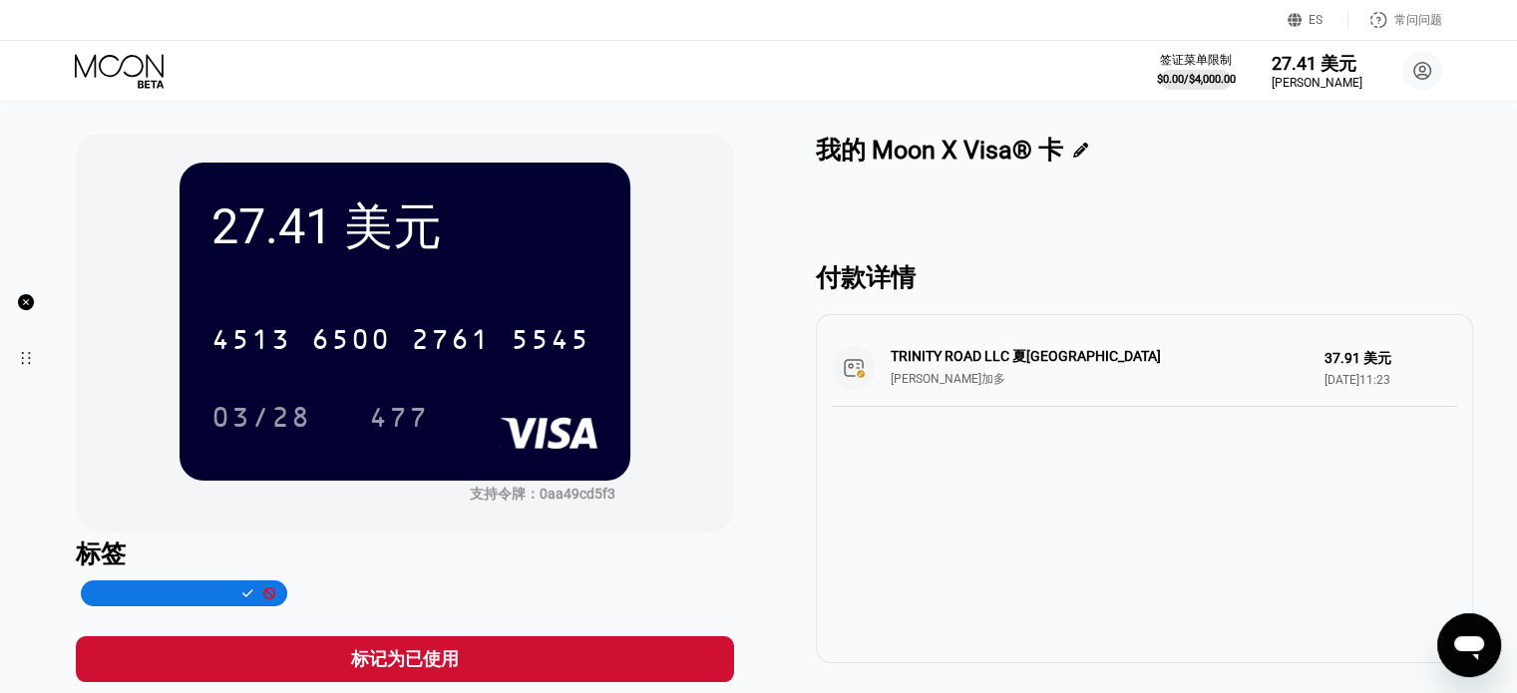
click at [124, 75] on icon at bounding box center [121, 71] width 93 height 35
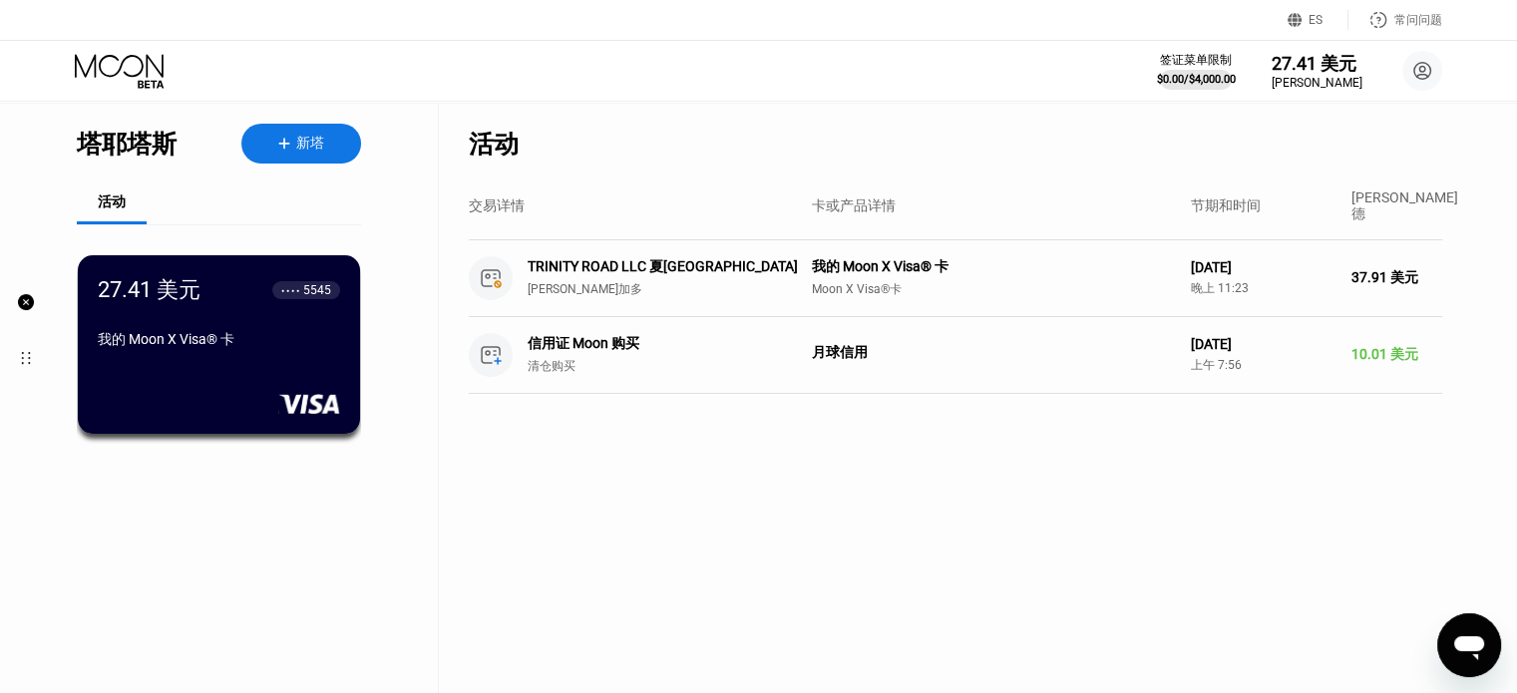
click at [295, 141] on div at bounding box center [293, 144] width 6 height 17
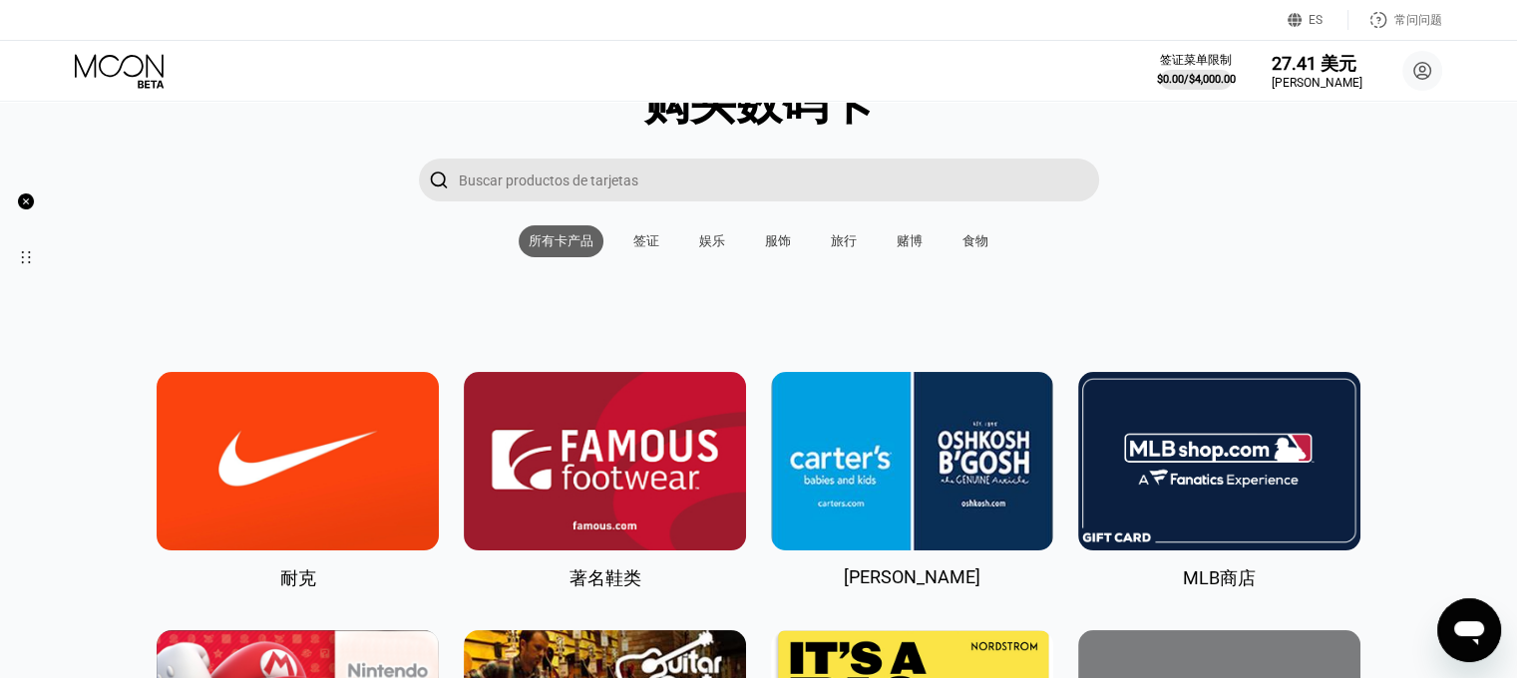
scroll to position [100, 0]
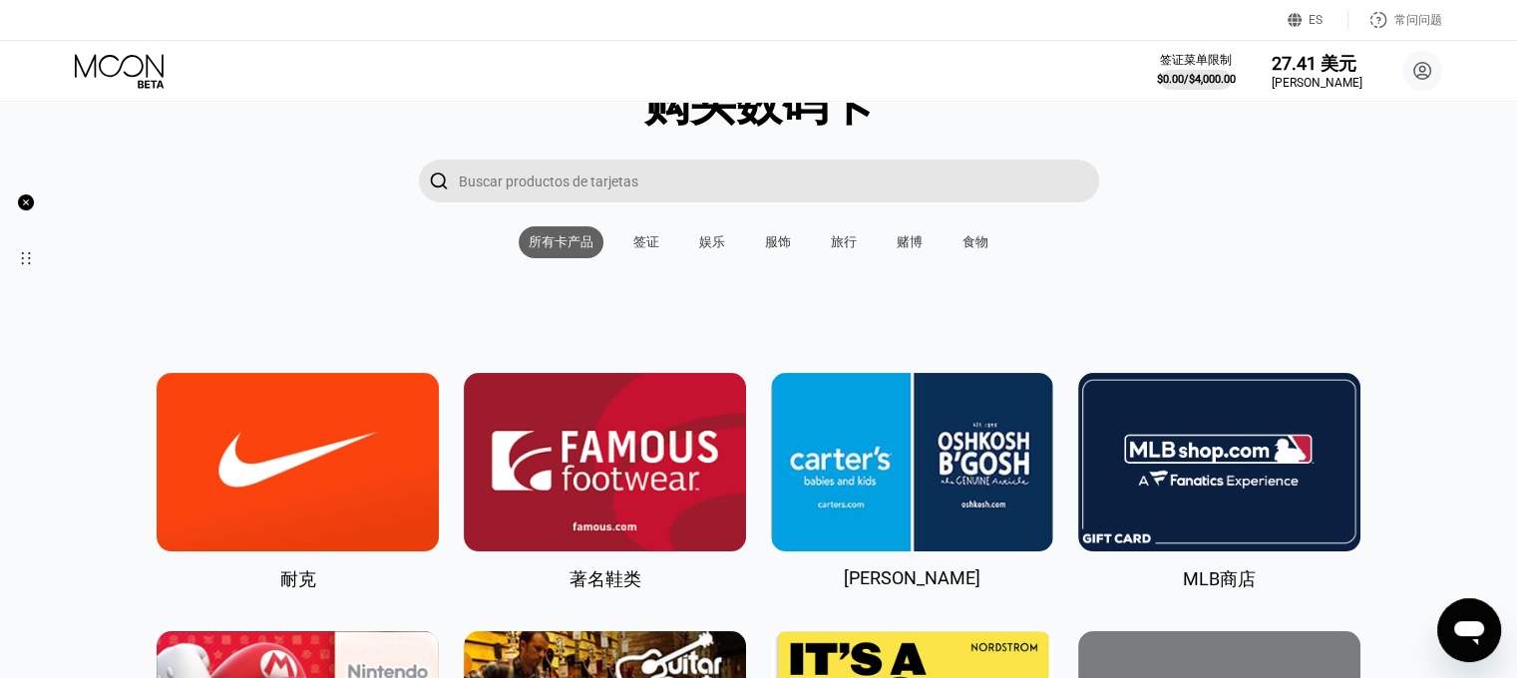
click at [290, 442] on img at bounding box center [298, 462] width 282 height 178
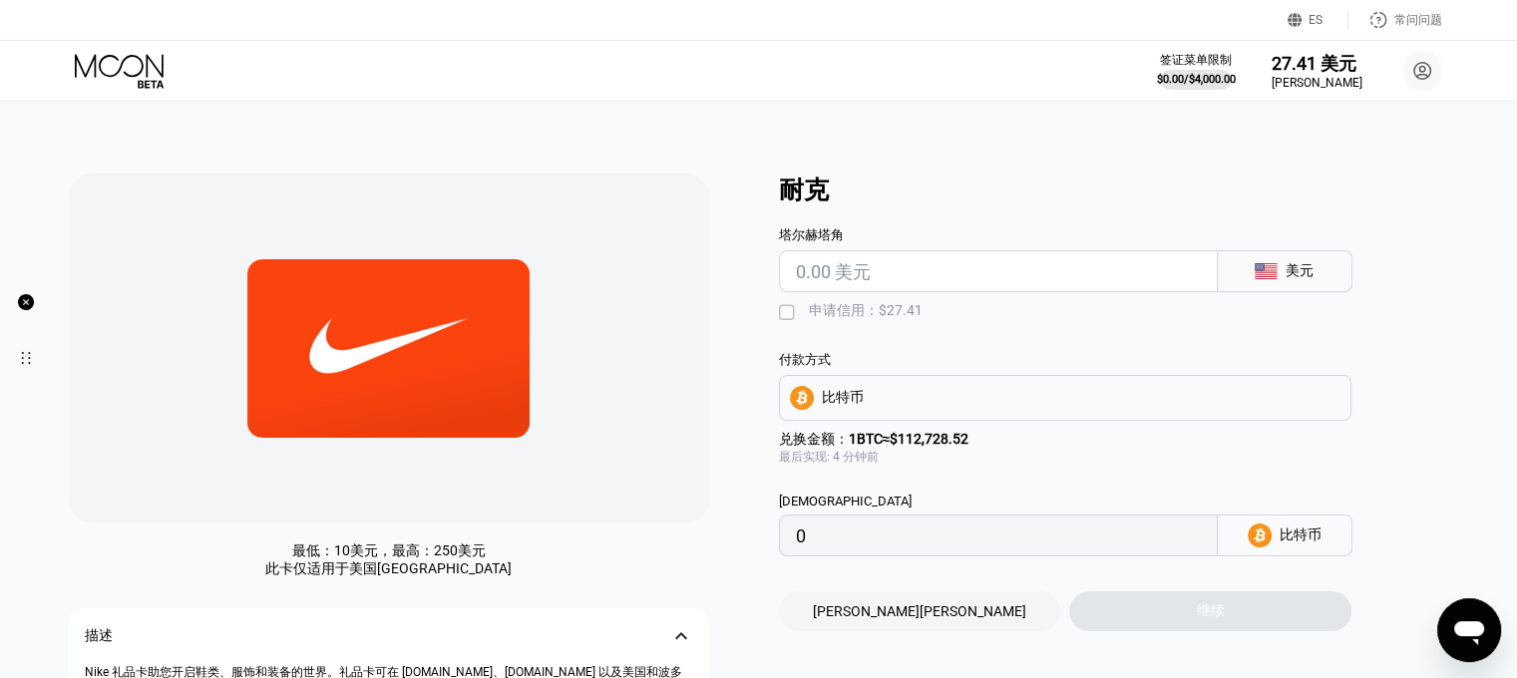
click at [904, 269] on input "text" at bounding box center [998, 271] width 405 height 40
